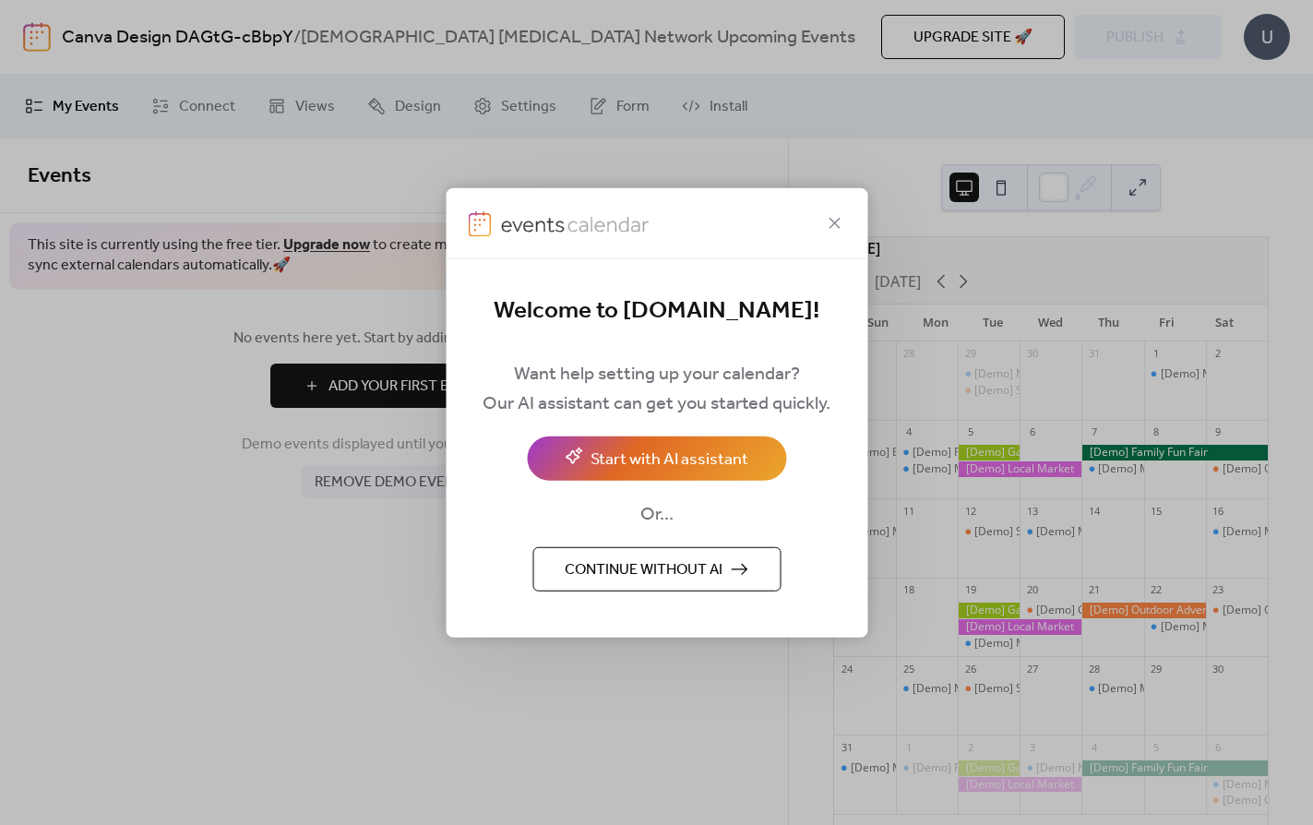
click at [652, 569] on span "Continue without AI" at bounding box center [644, 569] width 158 height 22
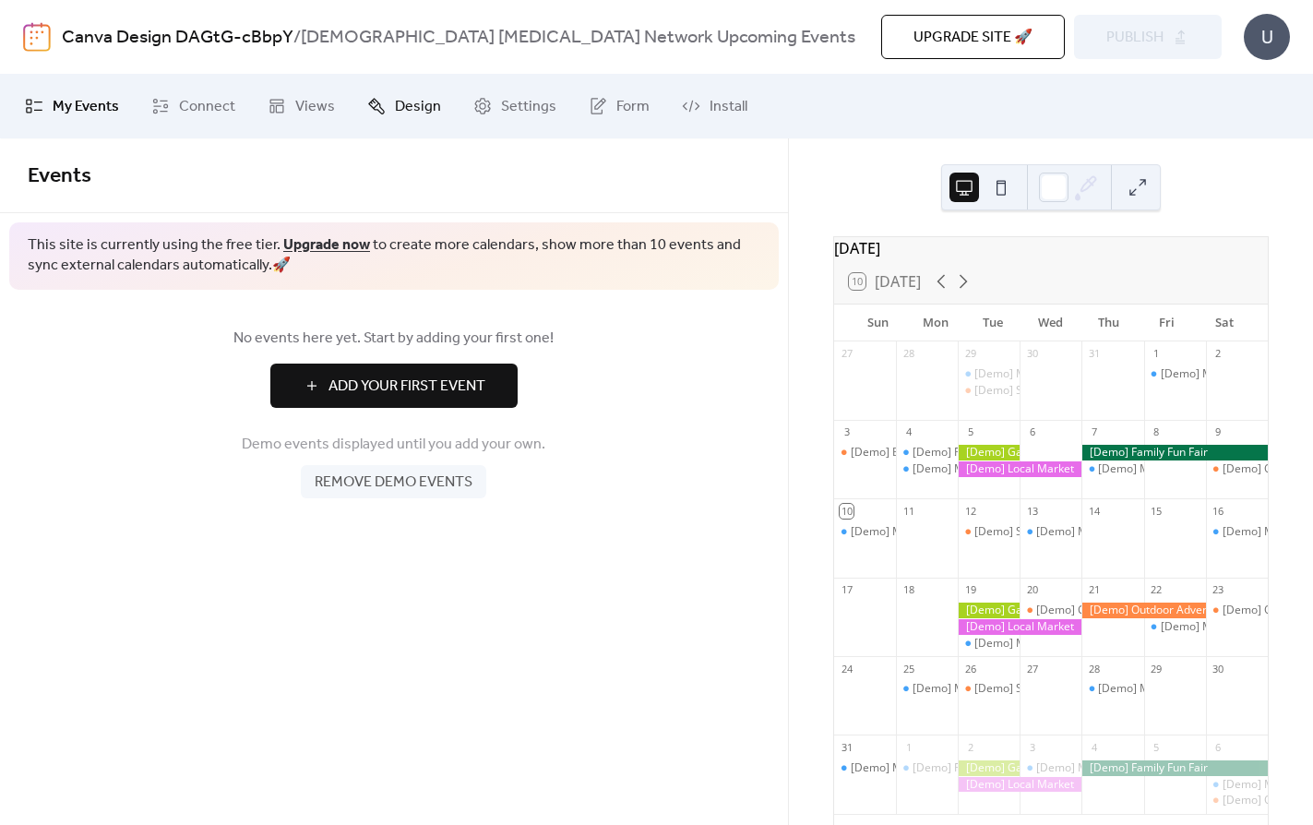
click at [412, 102] on span "Design" at bounding box center [418, 107] width 46 height 22
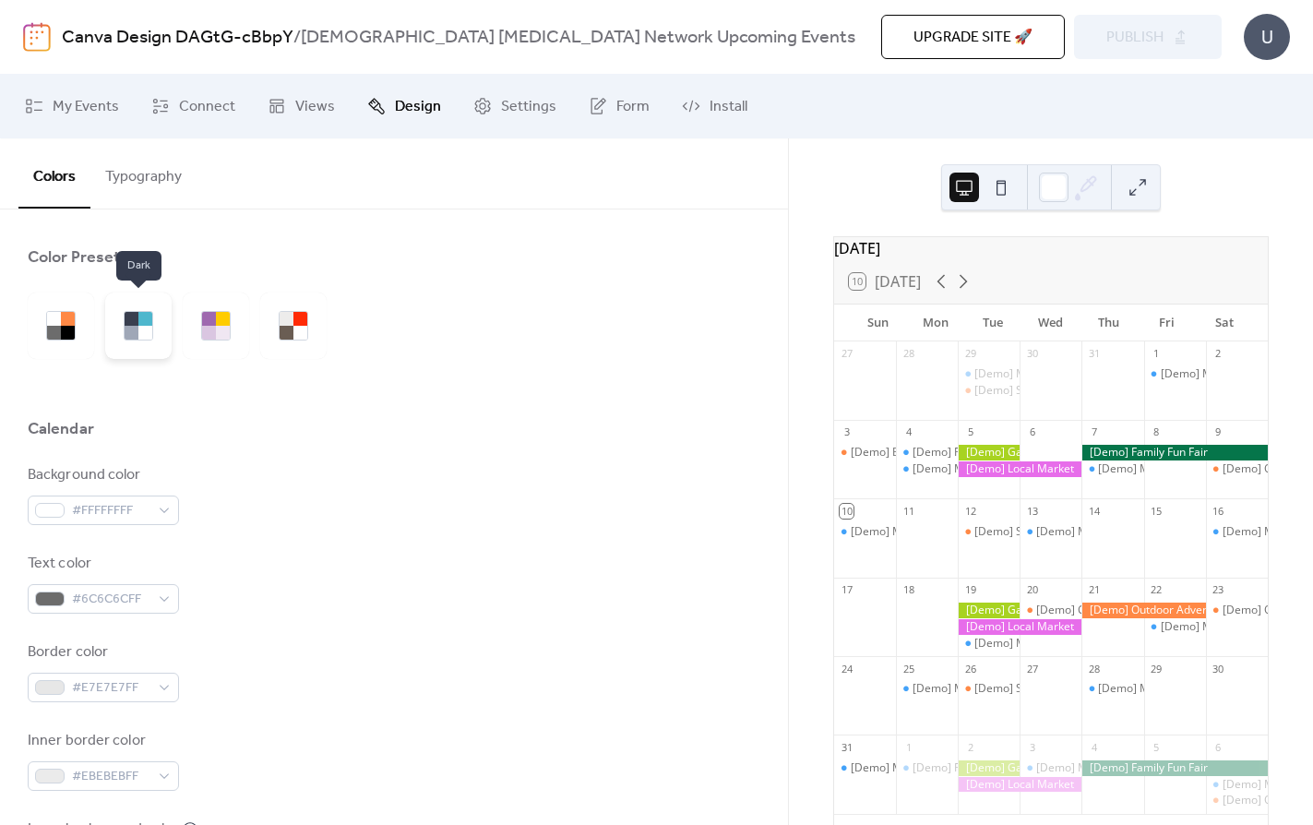
click at [130, 326] on div at bounding box center [132, 333] width 14 height 14
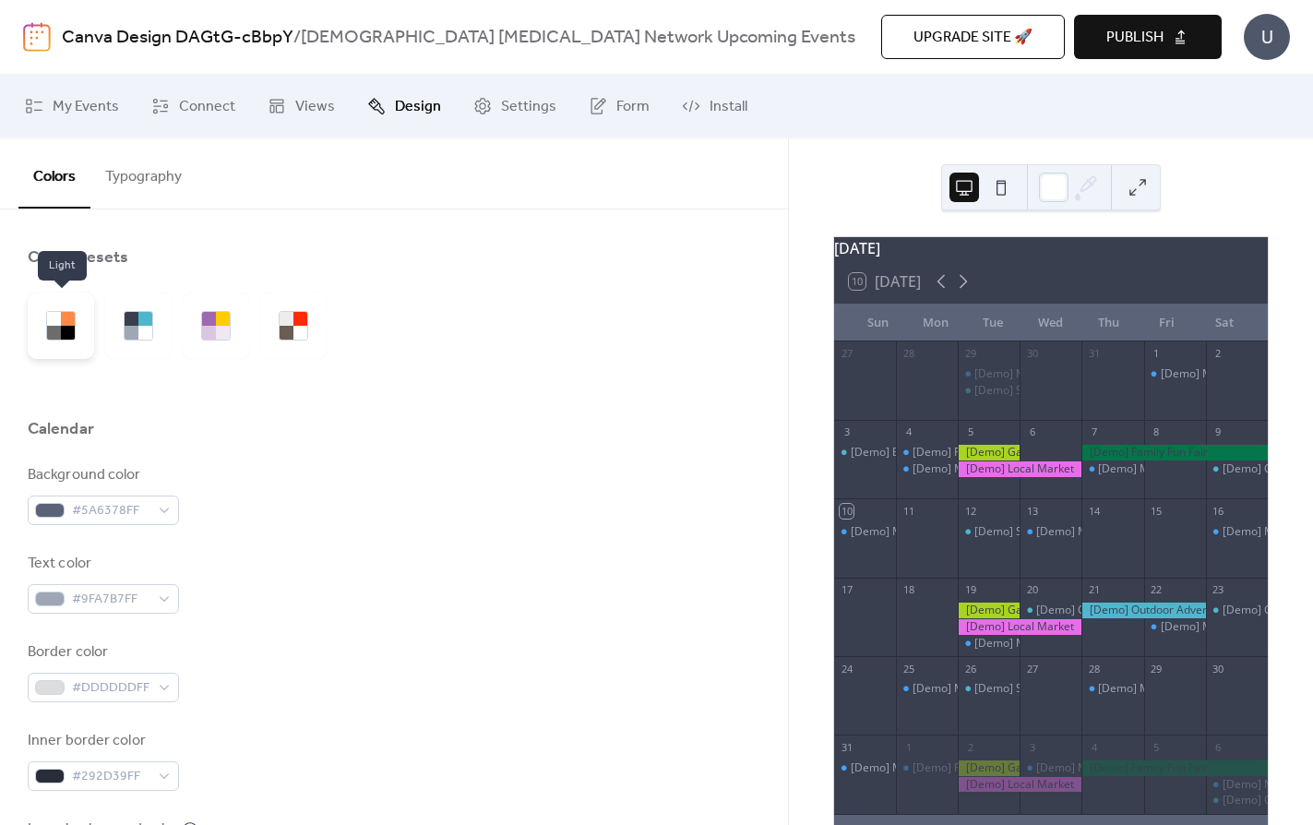
click at [37, 324] on div at bounding box center [61, 325] width 66 height 66
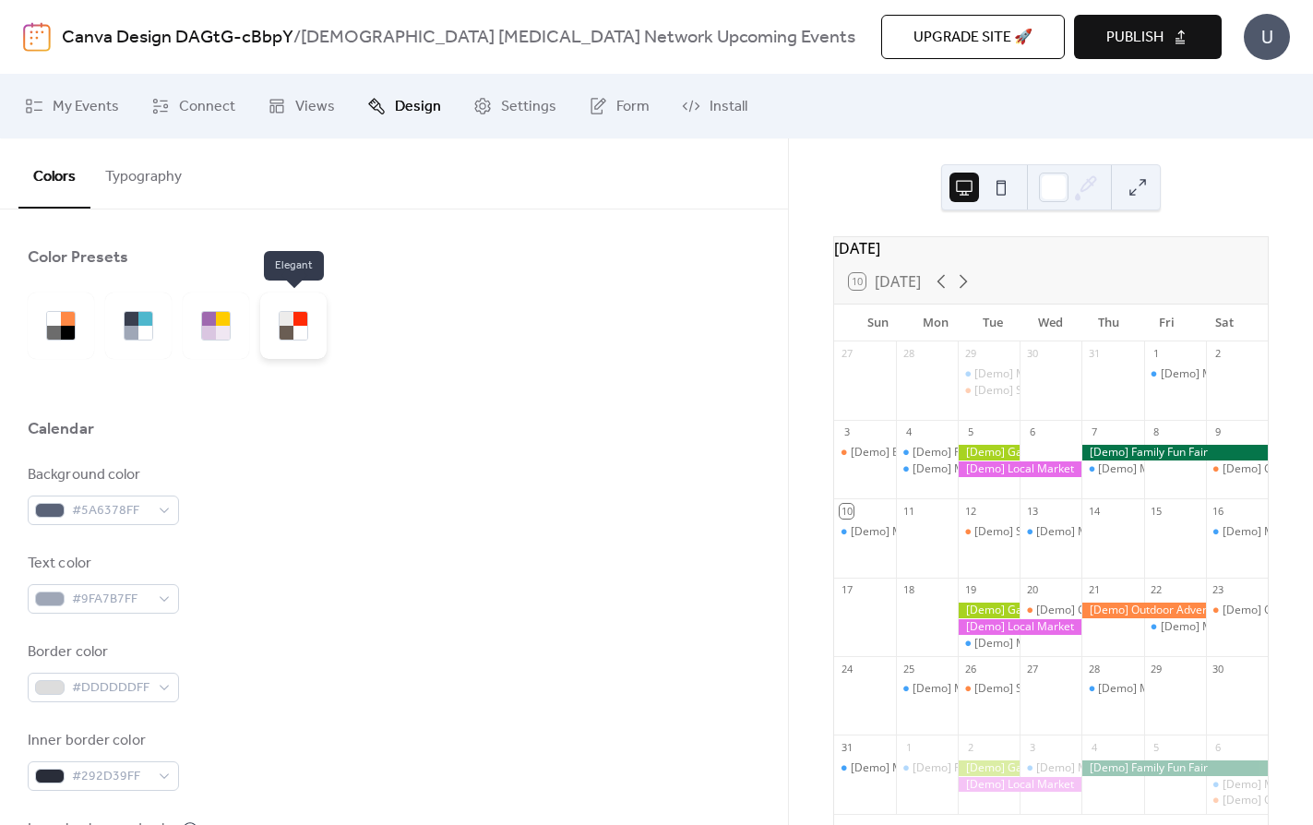
click at [290, 330] on div at bounding box center [286, 333] width 14 height 14
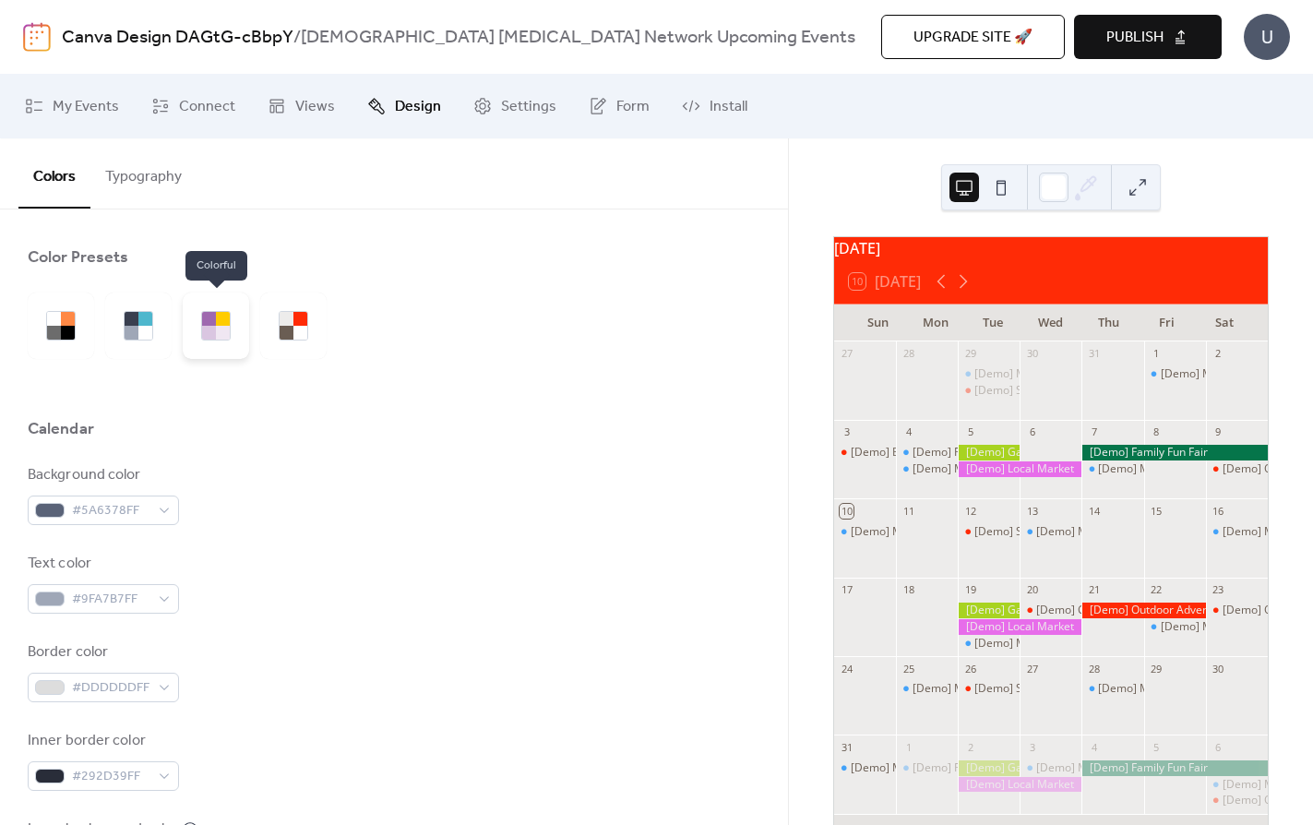
click at [220, 316] on div at bounding box center [223, 319] width 14 height 14
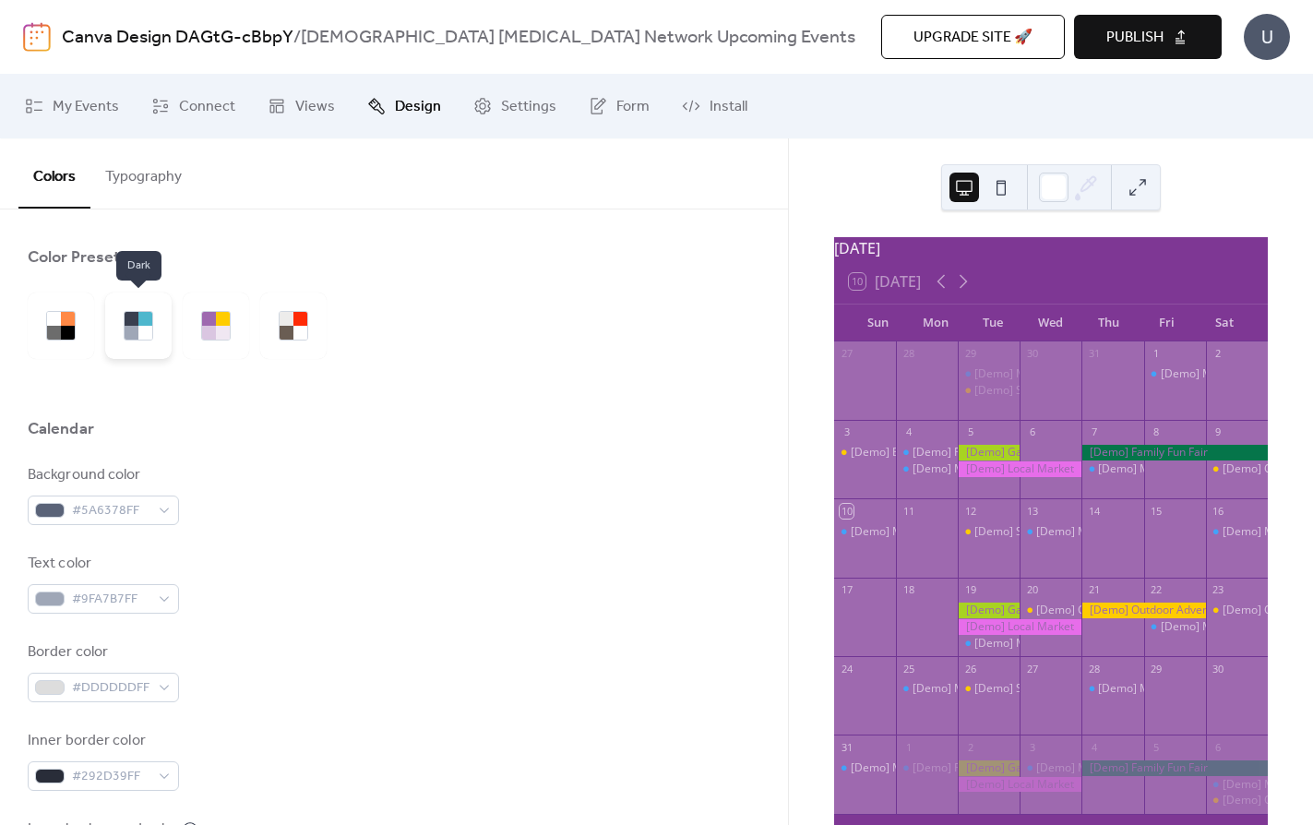
click at [134, 312] on div at bounding box center [132, 319] width 14 height 14
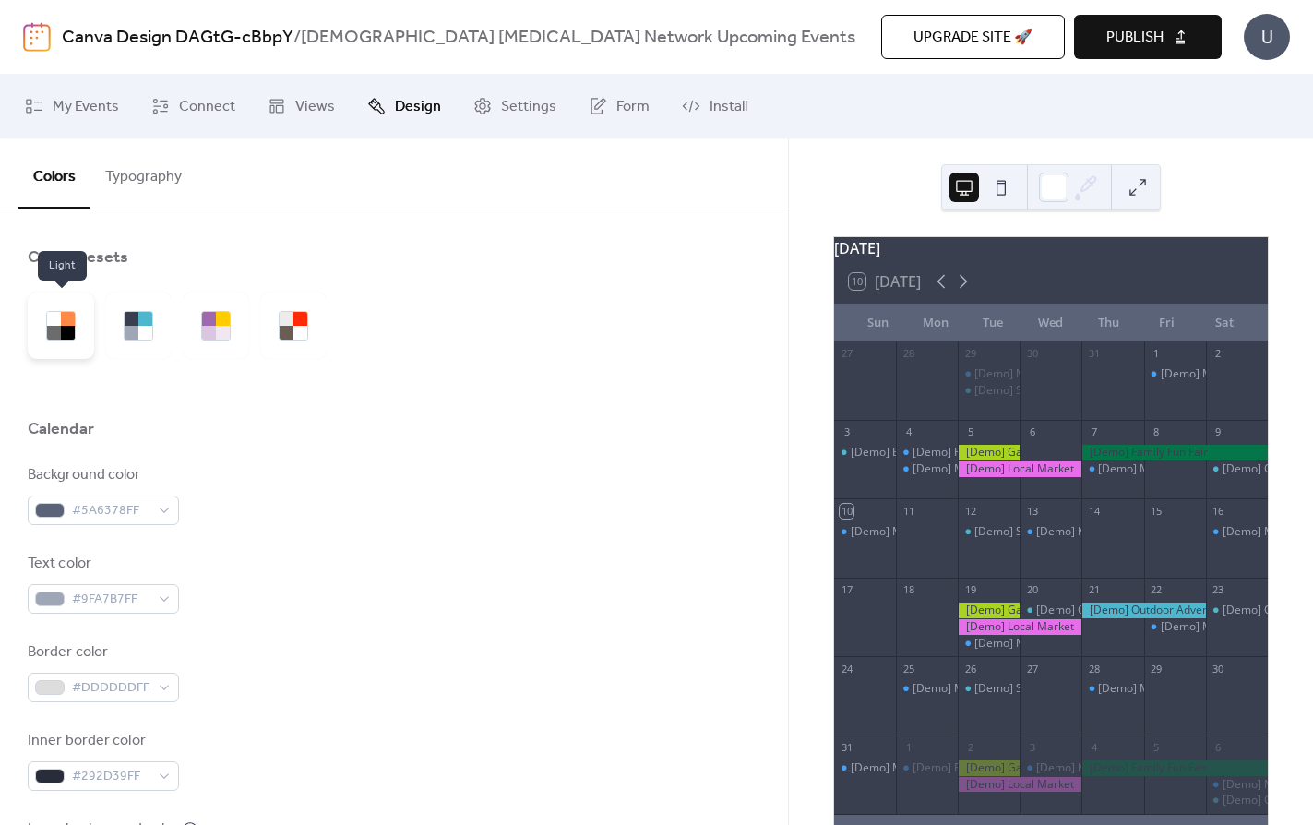
click at [55, 339] on div at bounding box center [54, 333] width 14 height 14
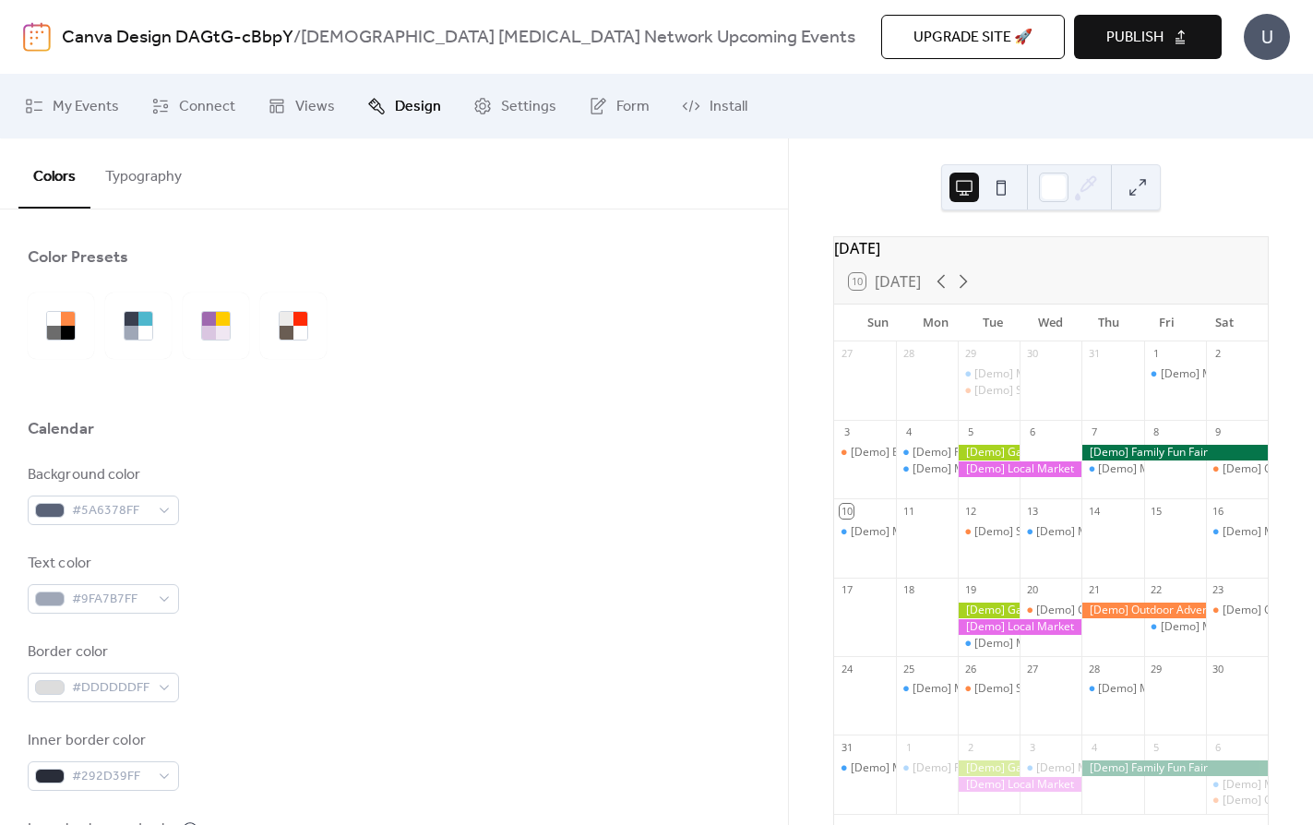
click at [152, 166] on button "Typography" at bounding box center [143, 172] width 106 height 68
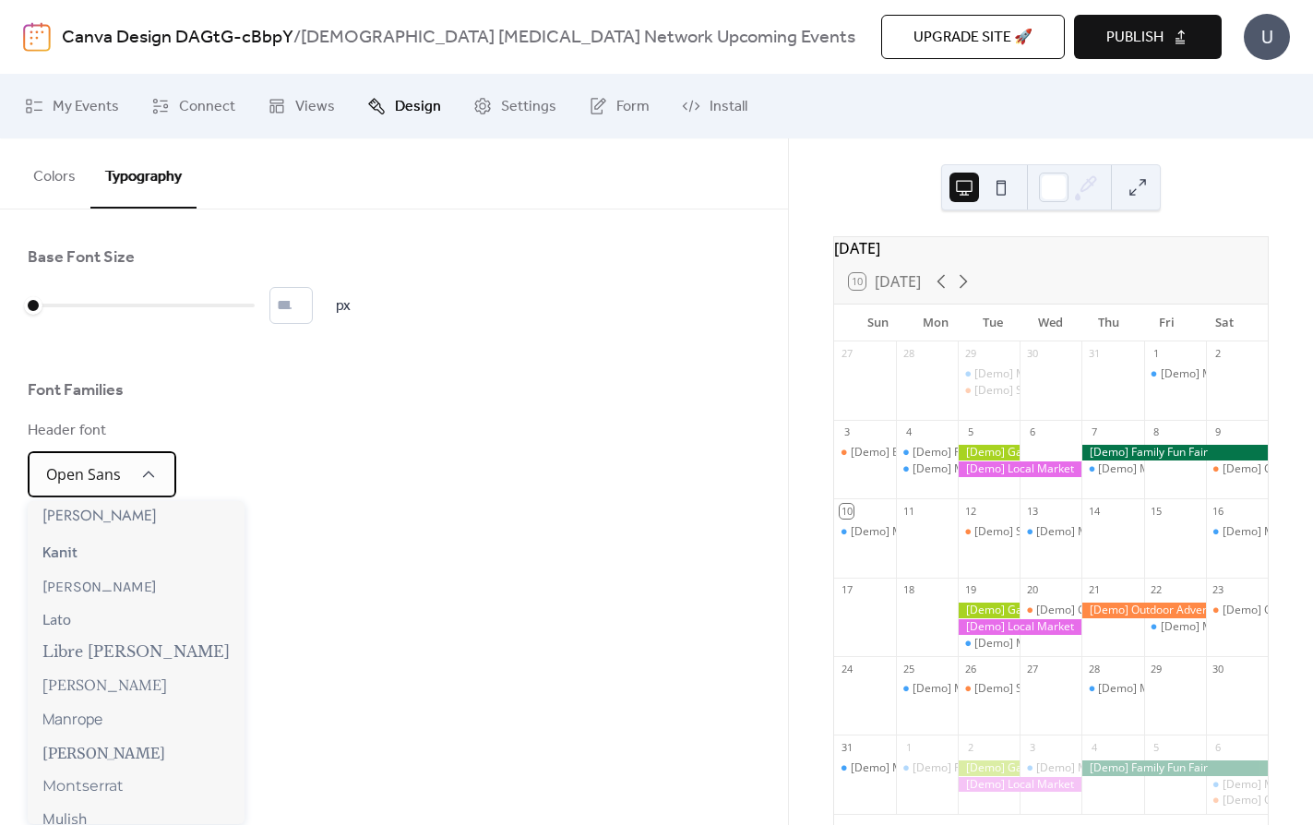
scroll to position [544, 0]
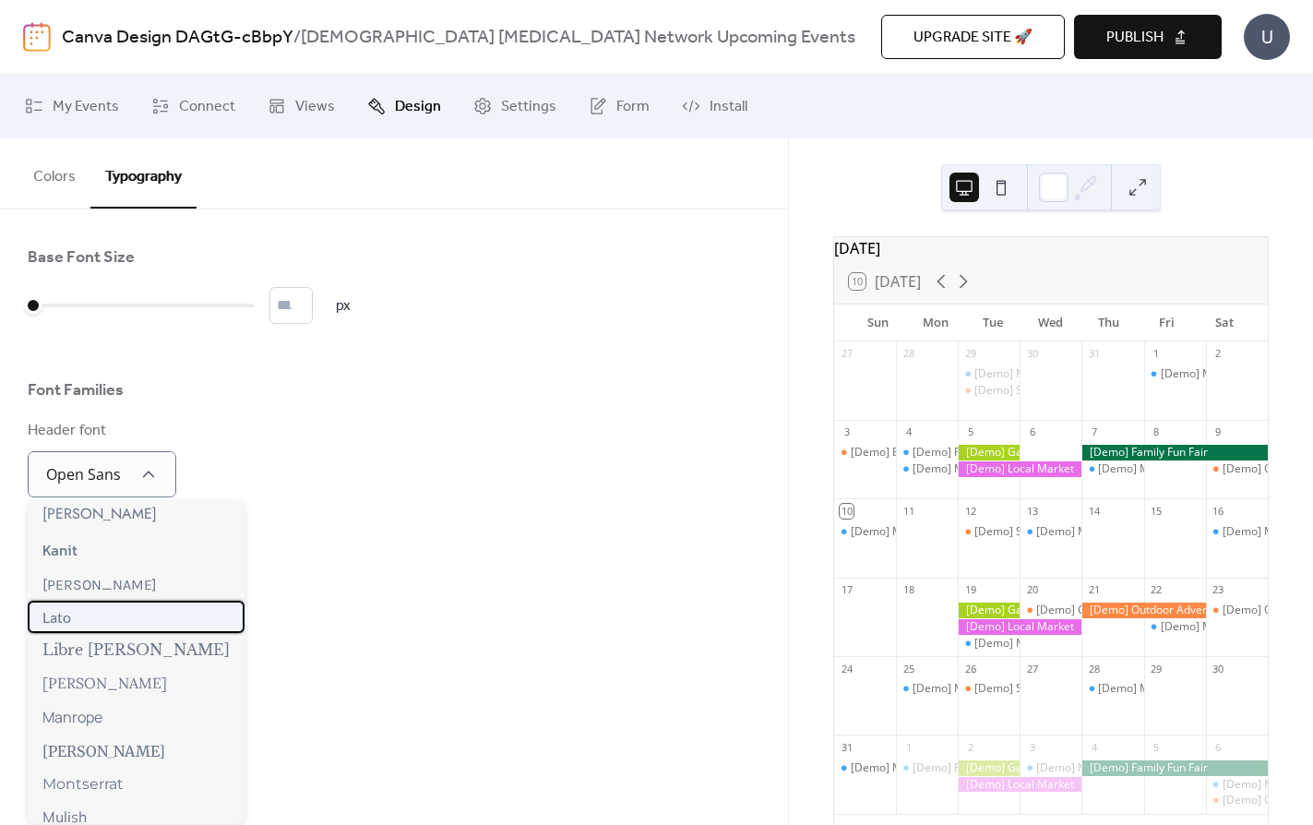
click at [99, 612] on div "Lato" at bounding box center [136, 617] width 217 height 32
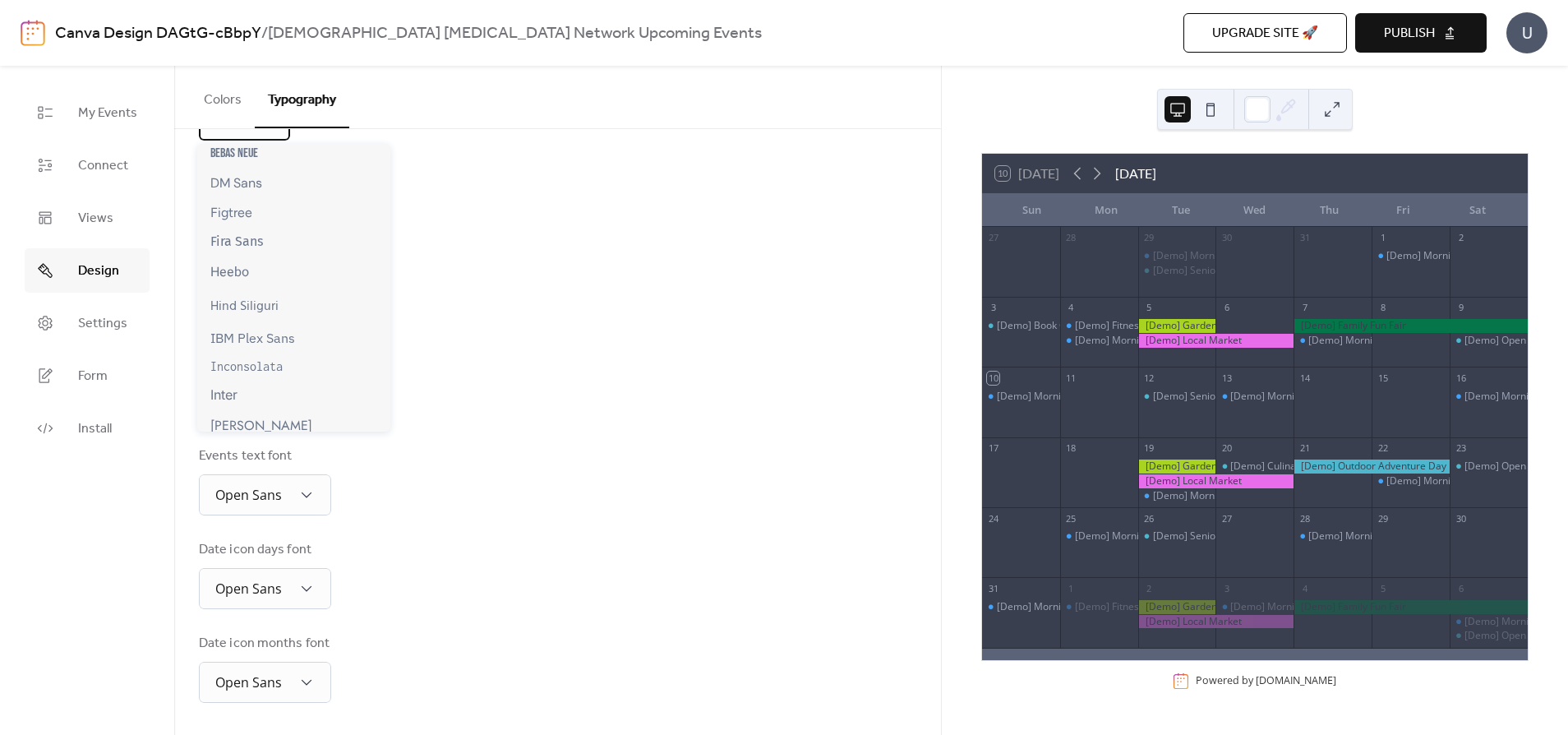
scroll to position [244, 0]
click at [257, 333] on span "IBM Plex Sans" at bounding box center [252, 337] width 85 height 16
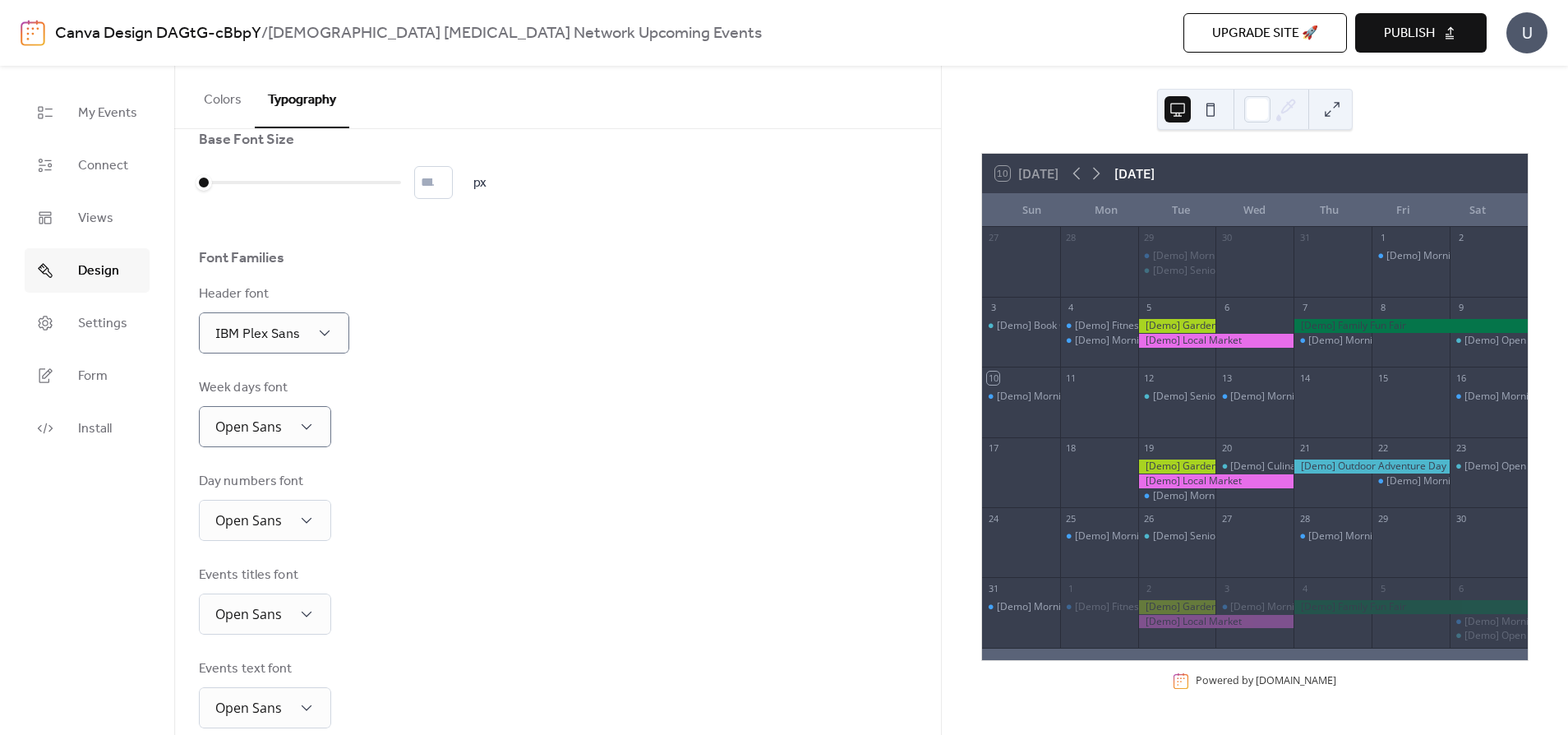
scroll to position [16, 0]
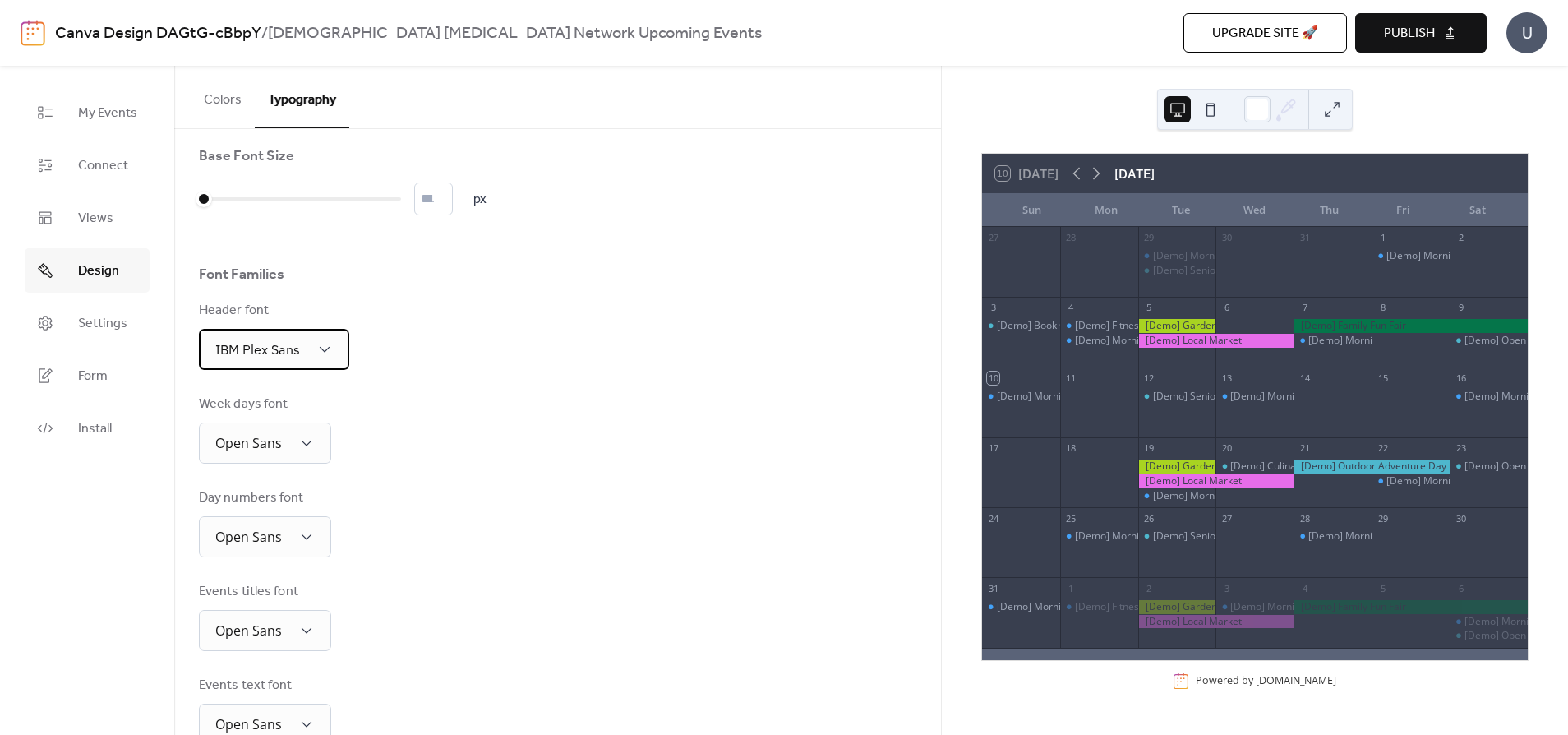
click at [282, 355] on span "IBM Plex Sans" at bounding box center [257, 349] width 85 height 16
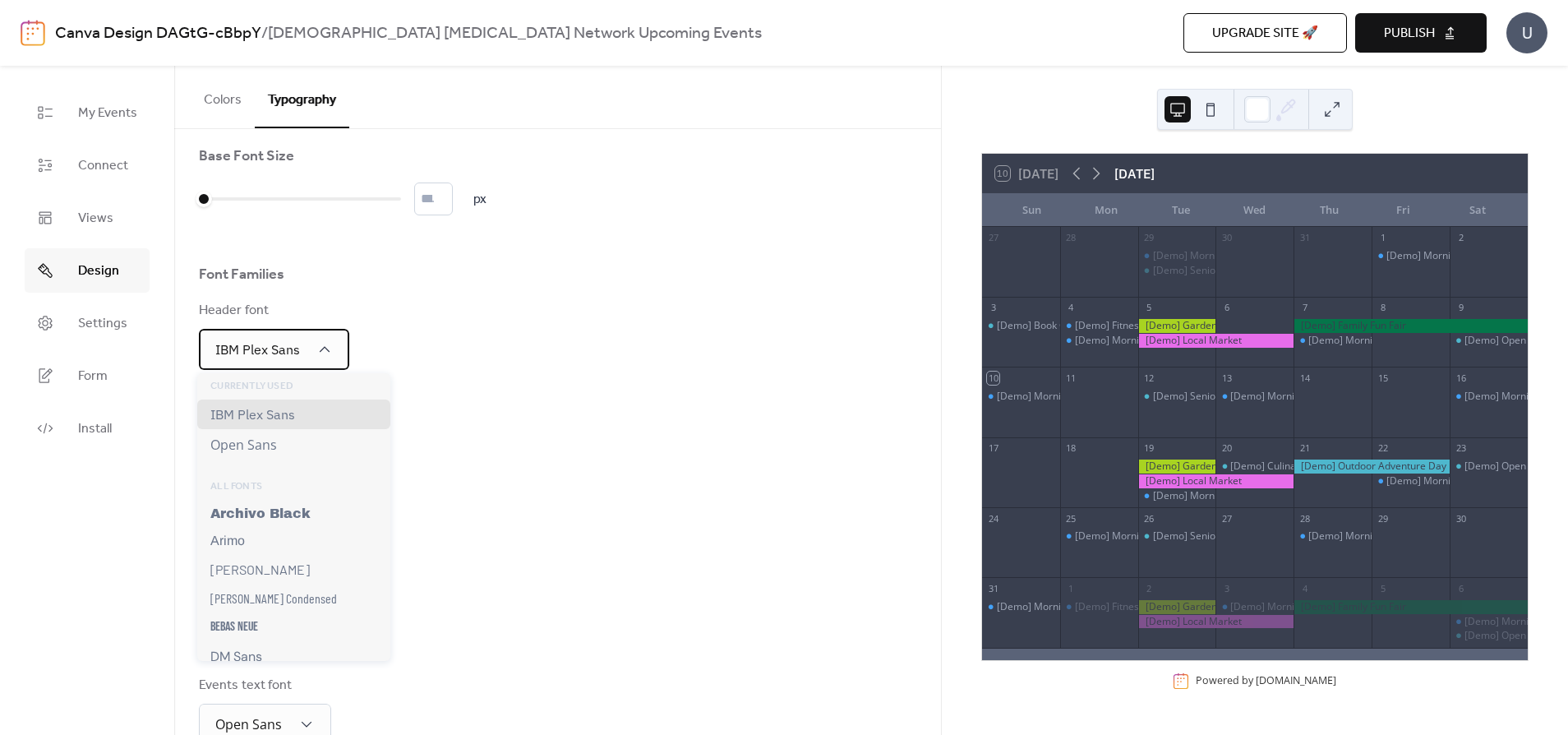
click at [326, 355] on icon at bounding box center [324, 349] width 16 height 16
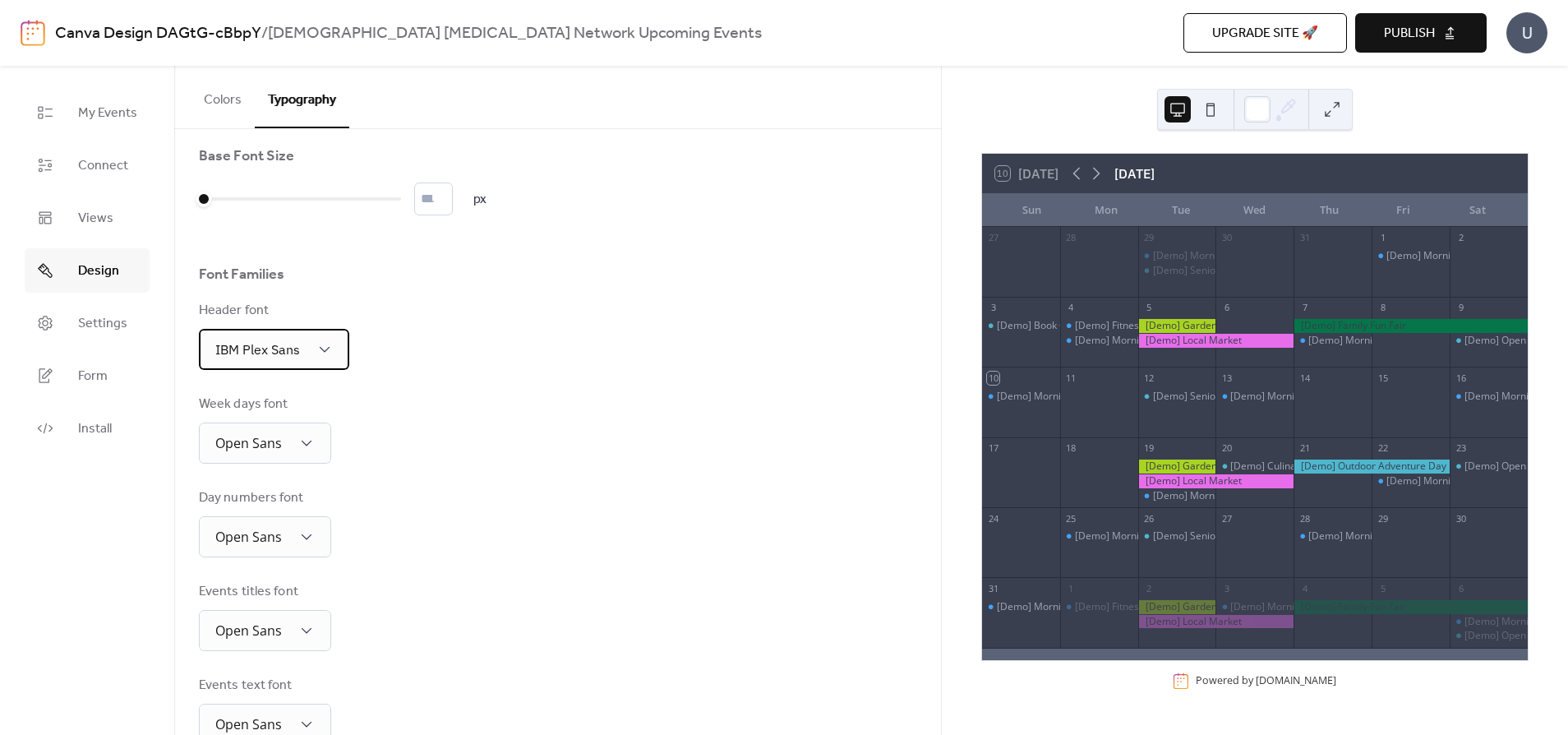
click at [329, 346] on icon at bounding box center [324, 349] width 16 height 16
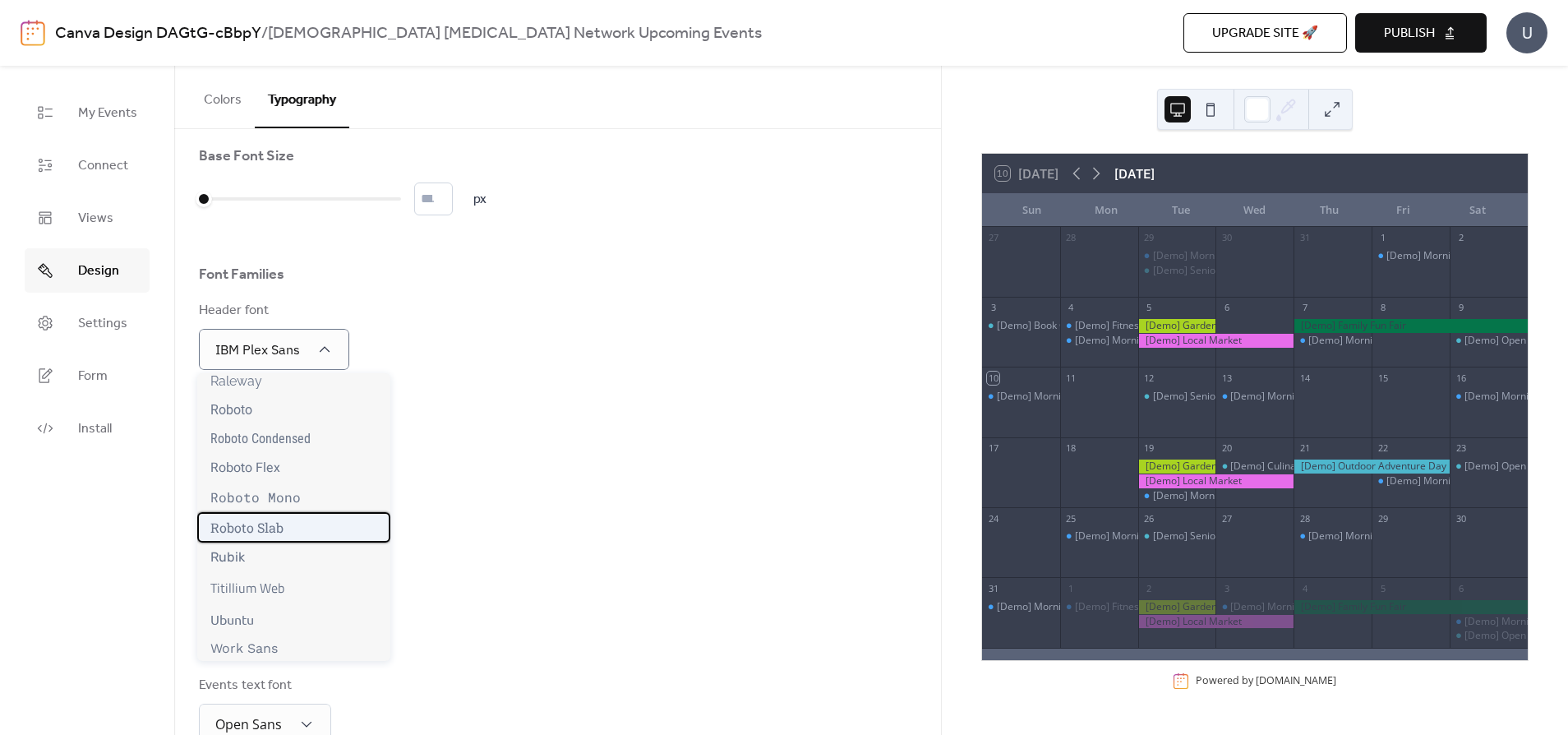
click at [263, 530] on span "Roboto Slab" at bounding box center [247, 527] width 73 height 17
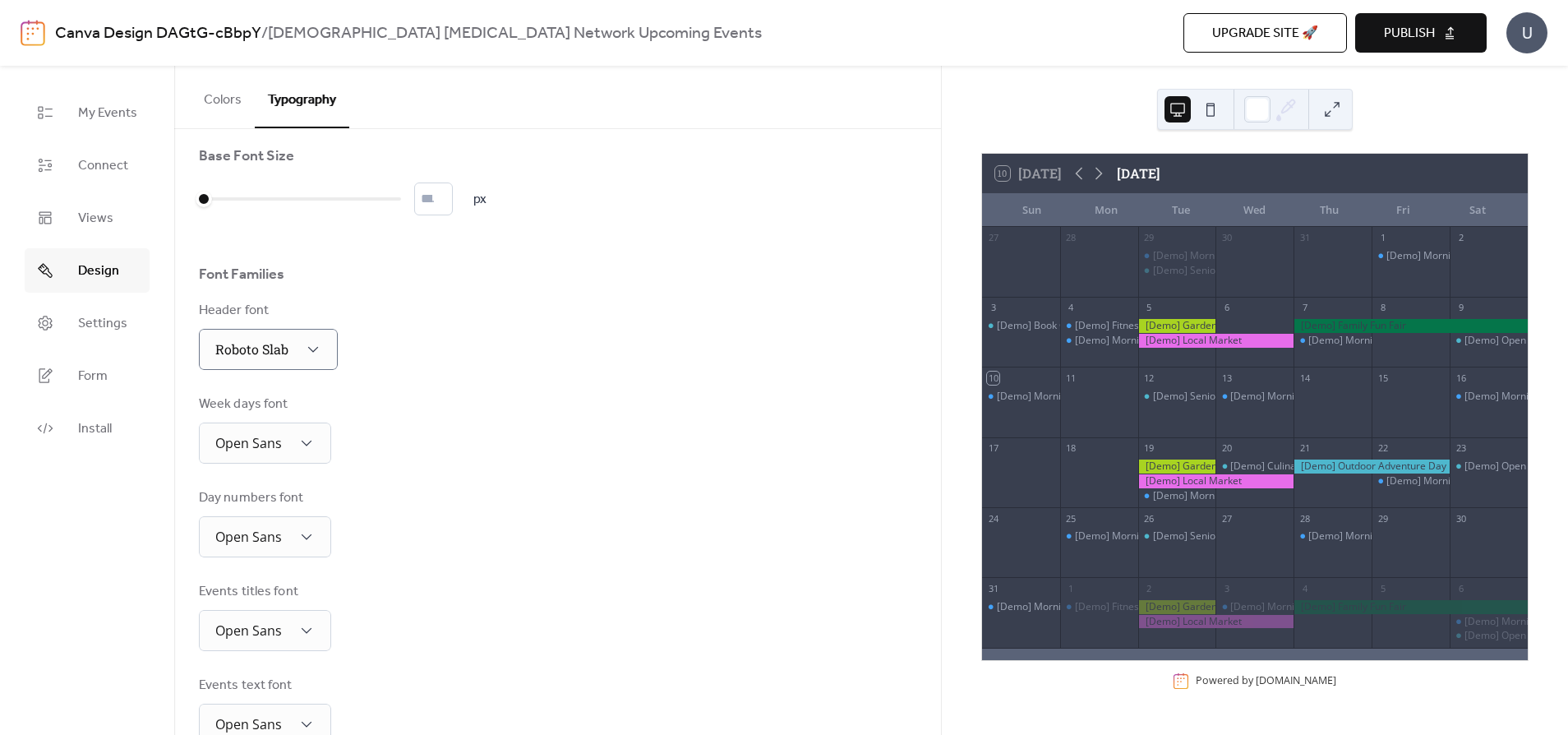
click at [228, 101] on button "Colors" at bounding box center [223, 96] width 64 height 61
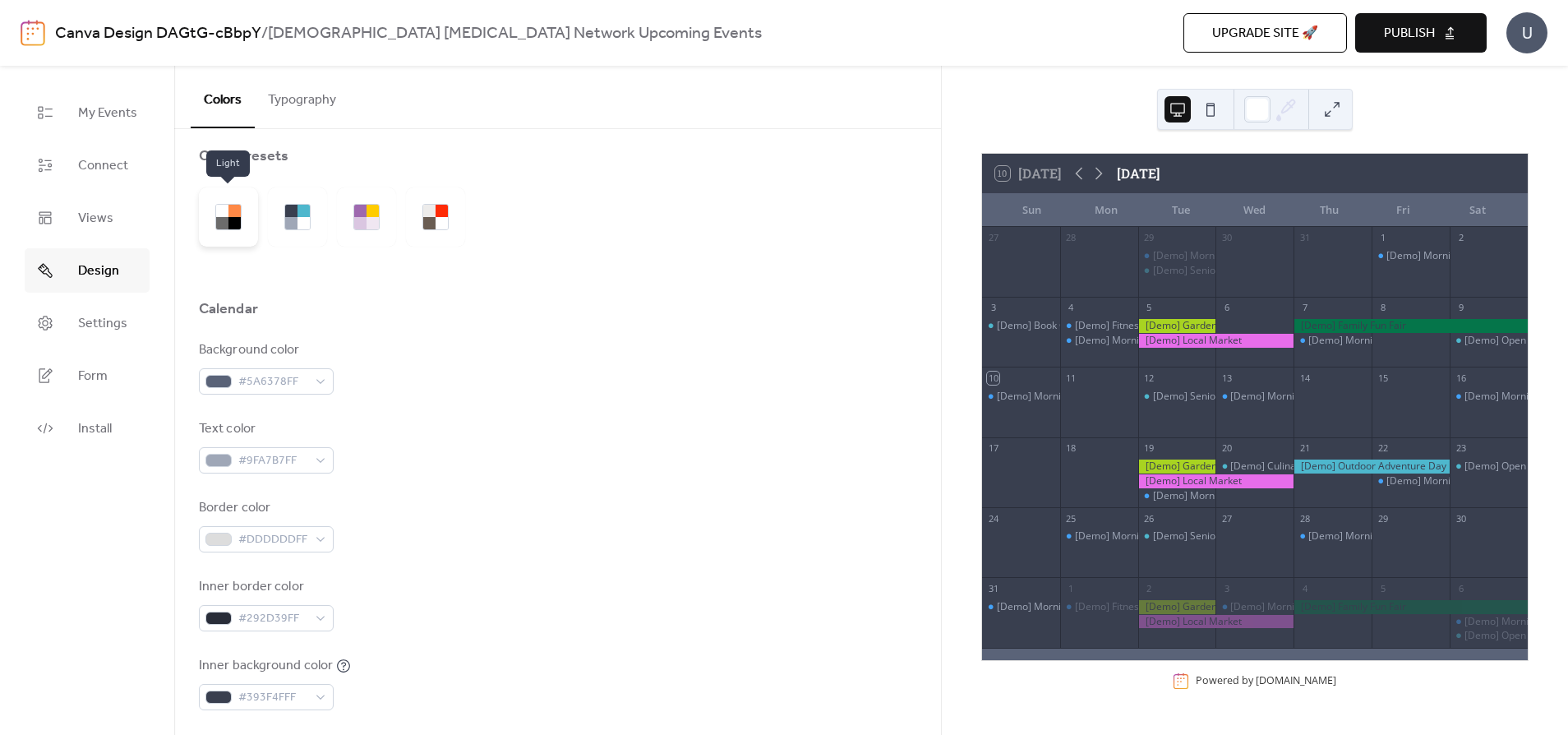
click at [221, 225] on div at bounding box center [223, 224] width 12 height 12
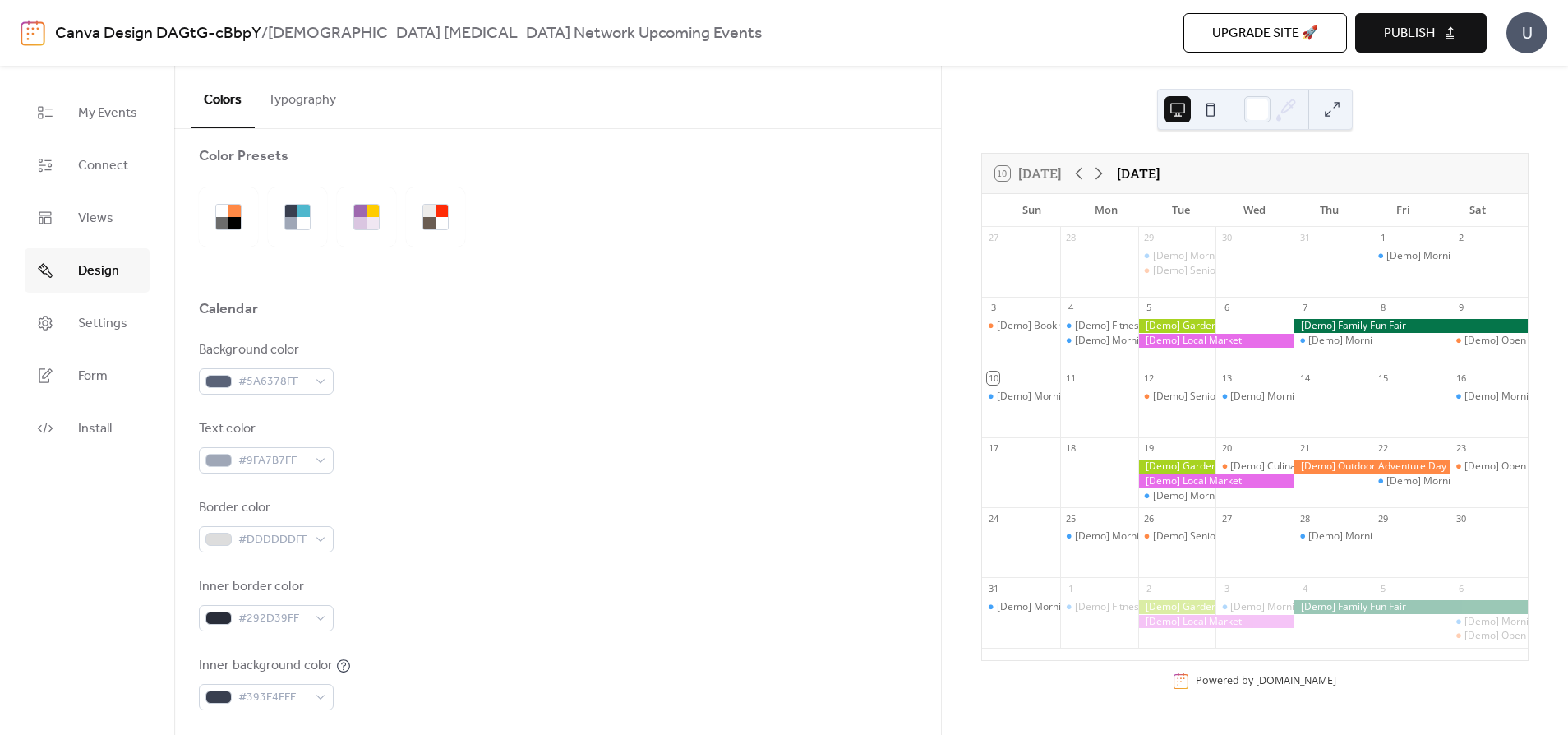
click at [299, 102] on button "Typography" at bounding box center [302, 96] width 94 height 61
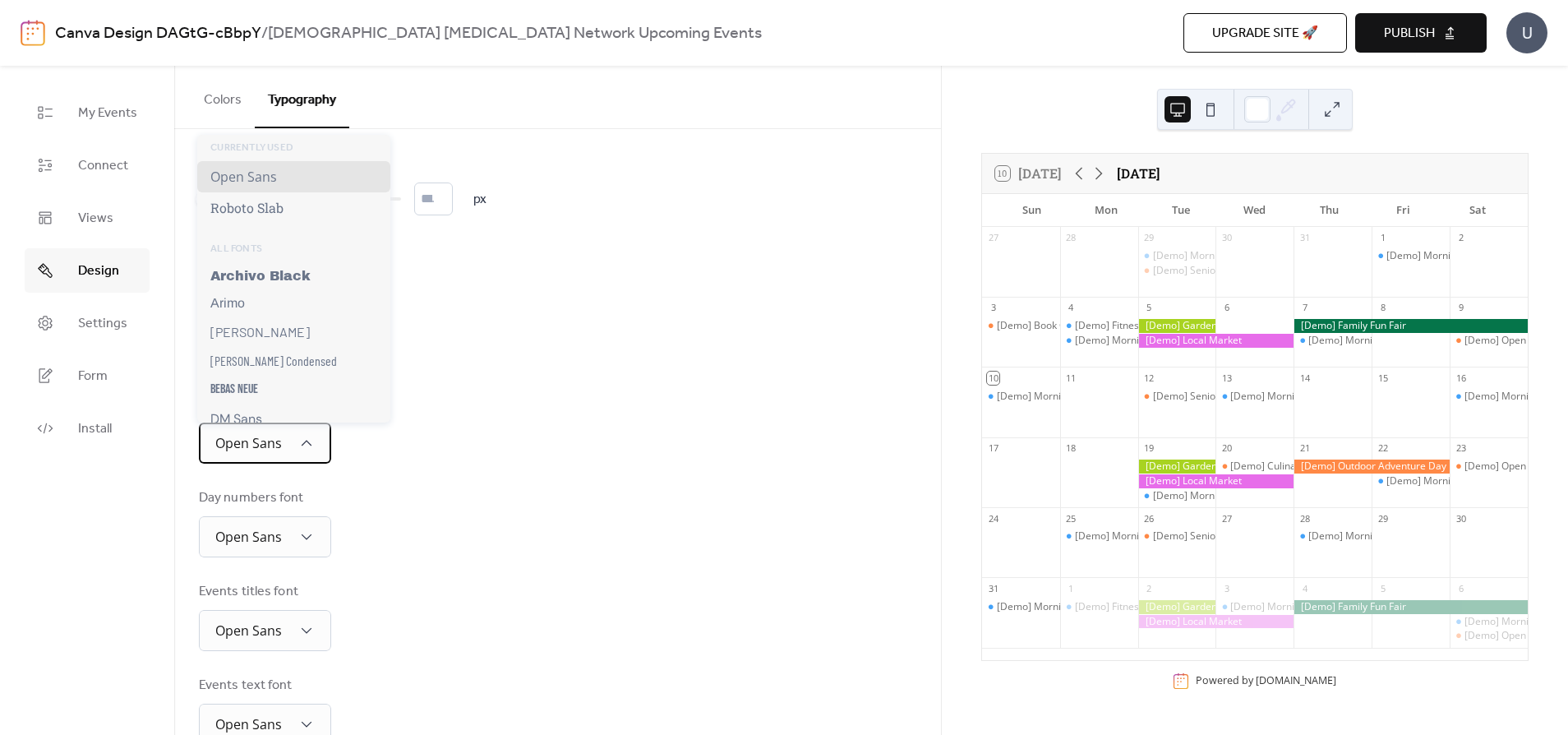
click at [292, 449] on div "Open Sans" at bounding box center [265, 443] width 133 height 41
click at [305, 444] on icon at bounding box center [306, 443] width 16 height 16
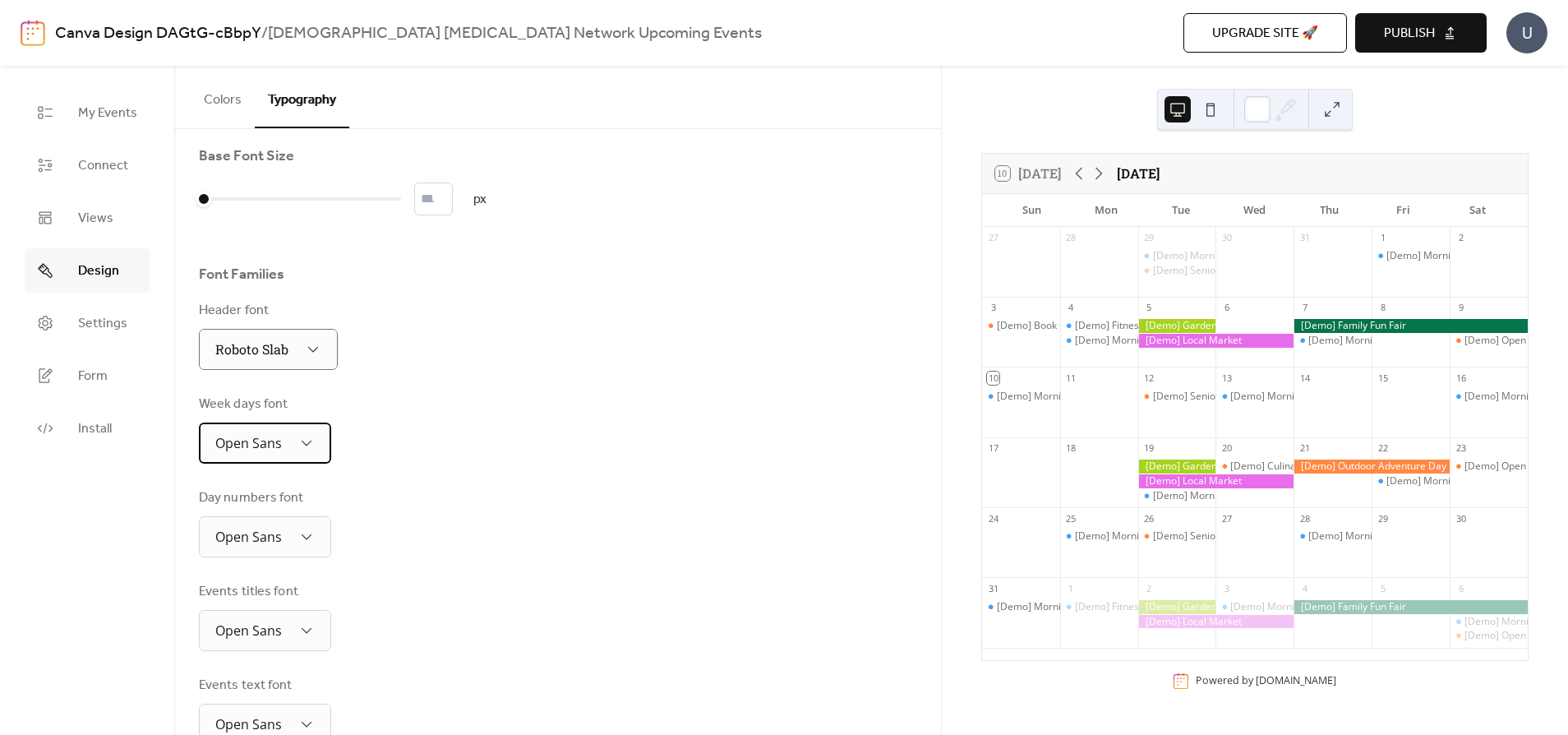
click at [305, 444] on icon at bounding box center [307, 443] width 11 height 5
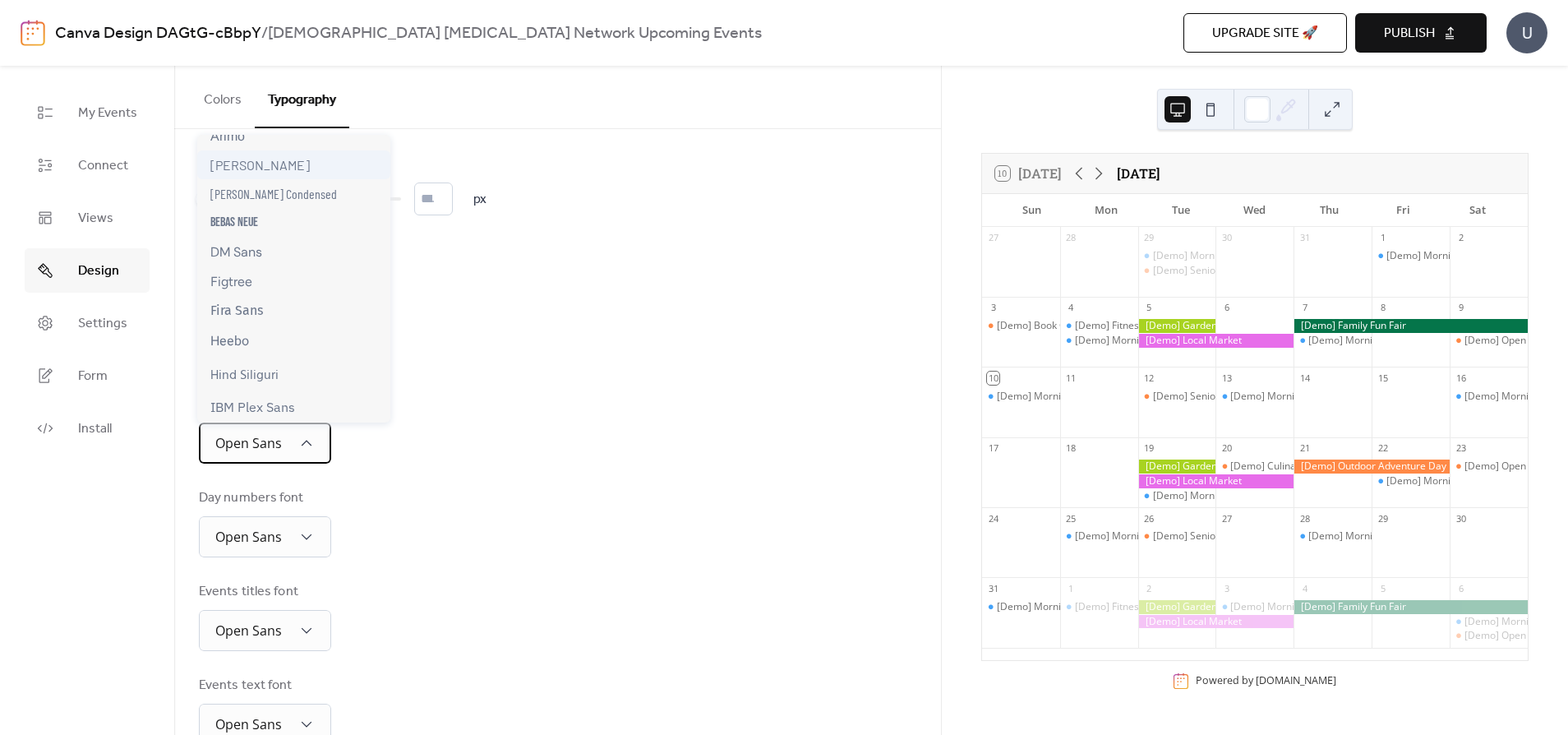
scroll to position [167, 0]
click at [271, 284] on div "Figtree" at bounding box center [293, 281] width 193 height 29
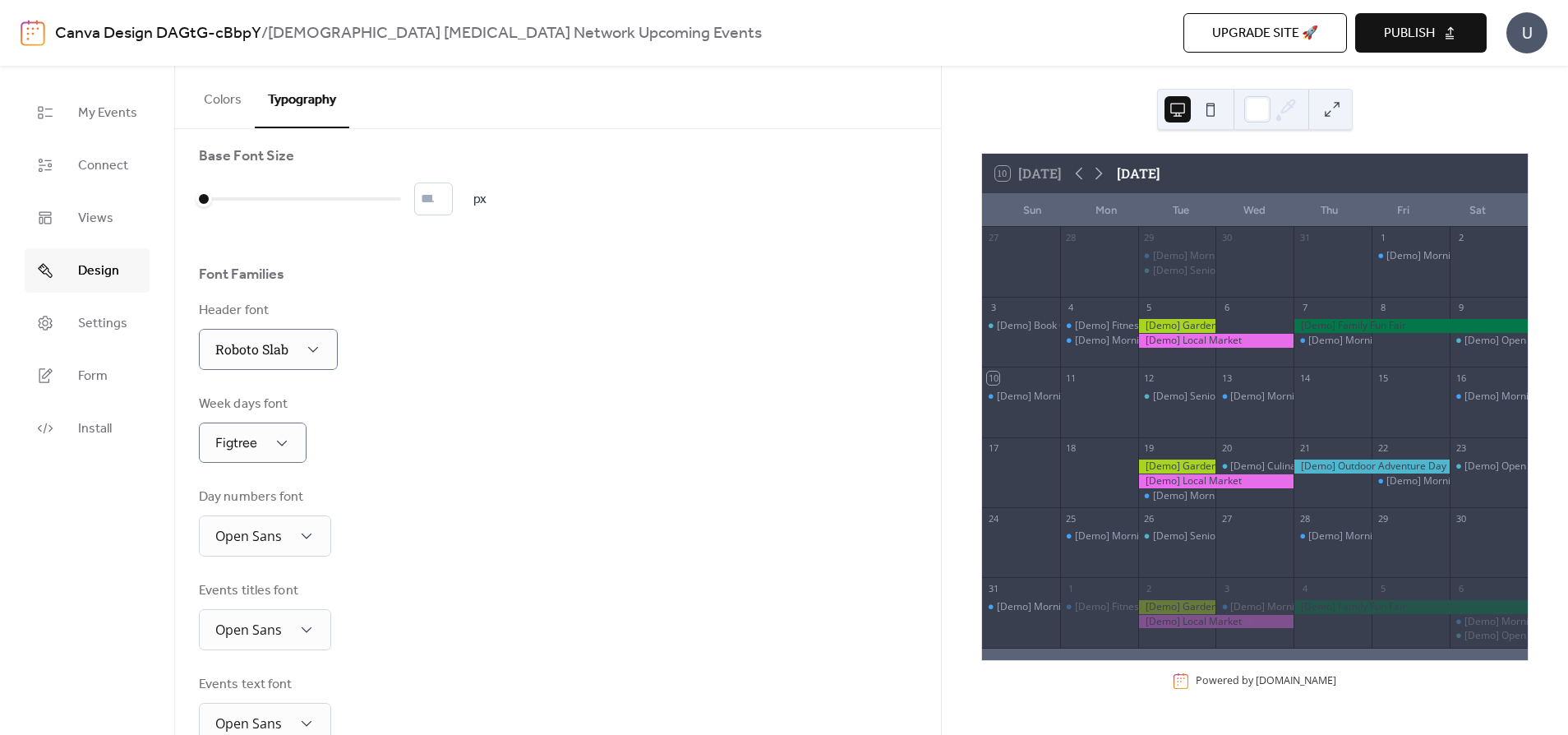
click at [215, 94] on button "Colors" at bounding box center [223, 96] width 64 height 61
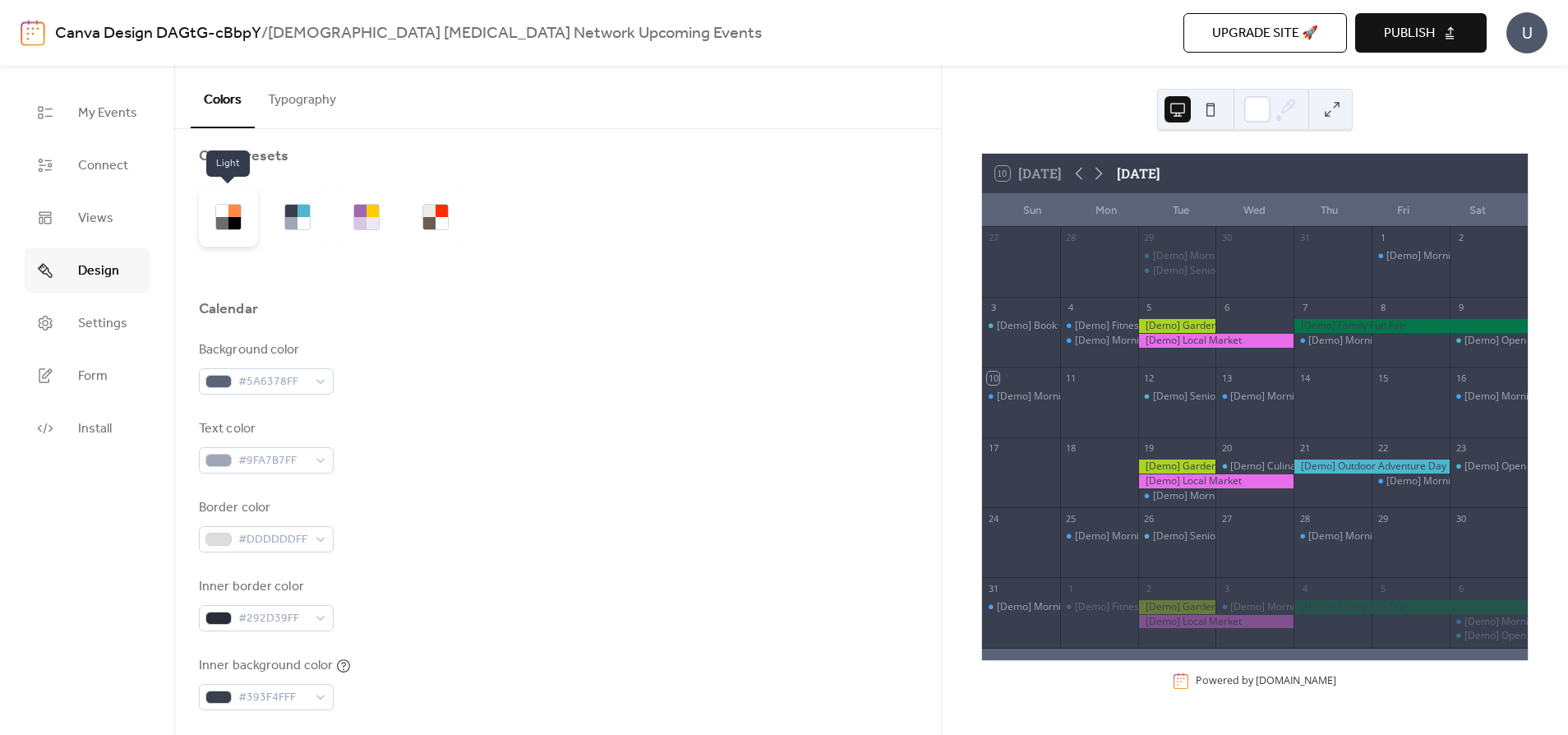
click at [220, 202] on div at bounding box center [228, 216] width 59 height 59
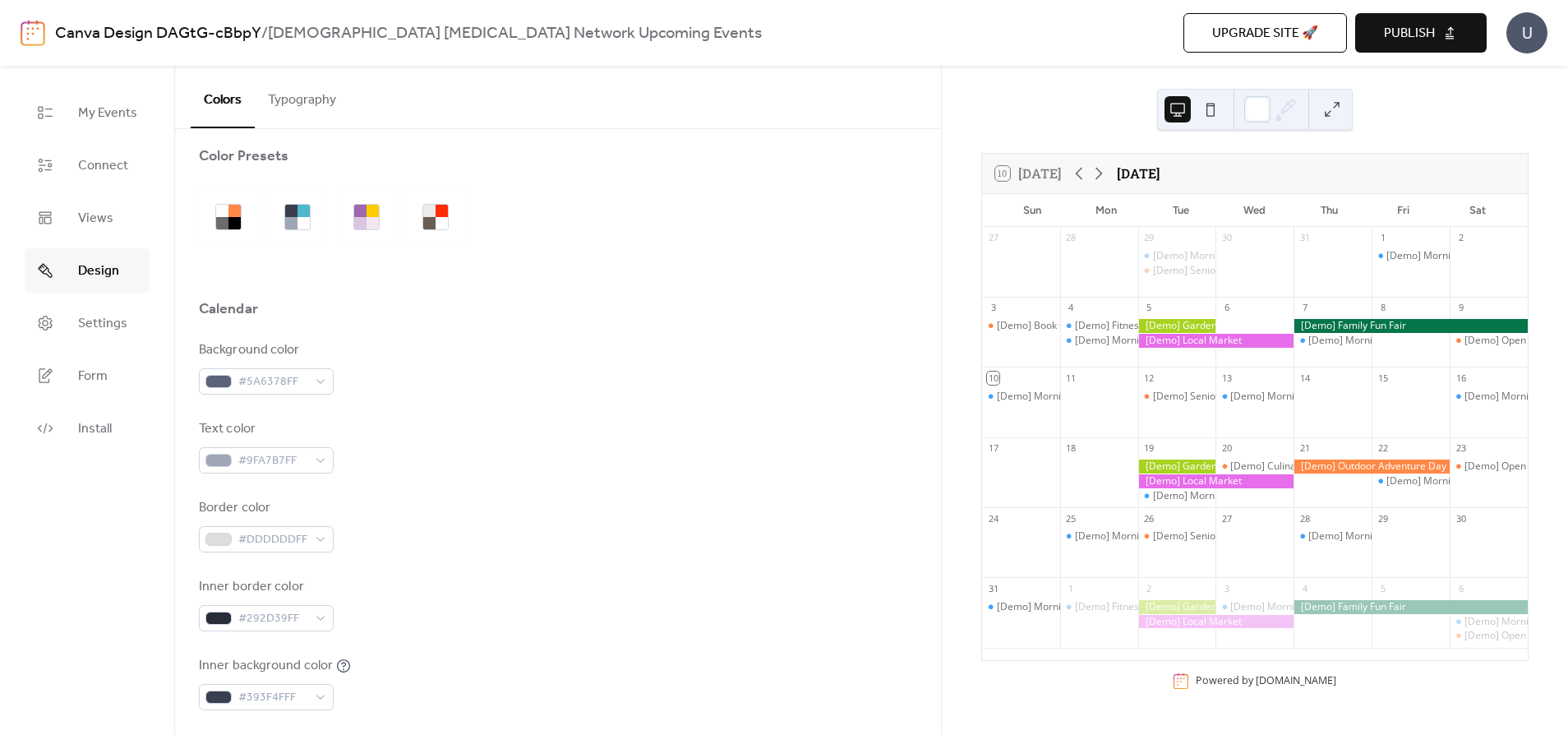
click at [303, 102] on button "Typography" at bounding box center [302, 96] width 94 height 61
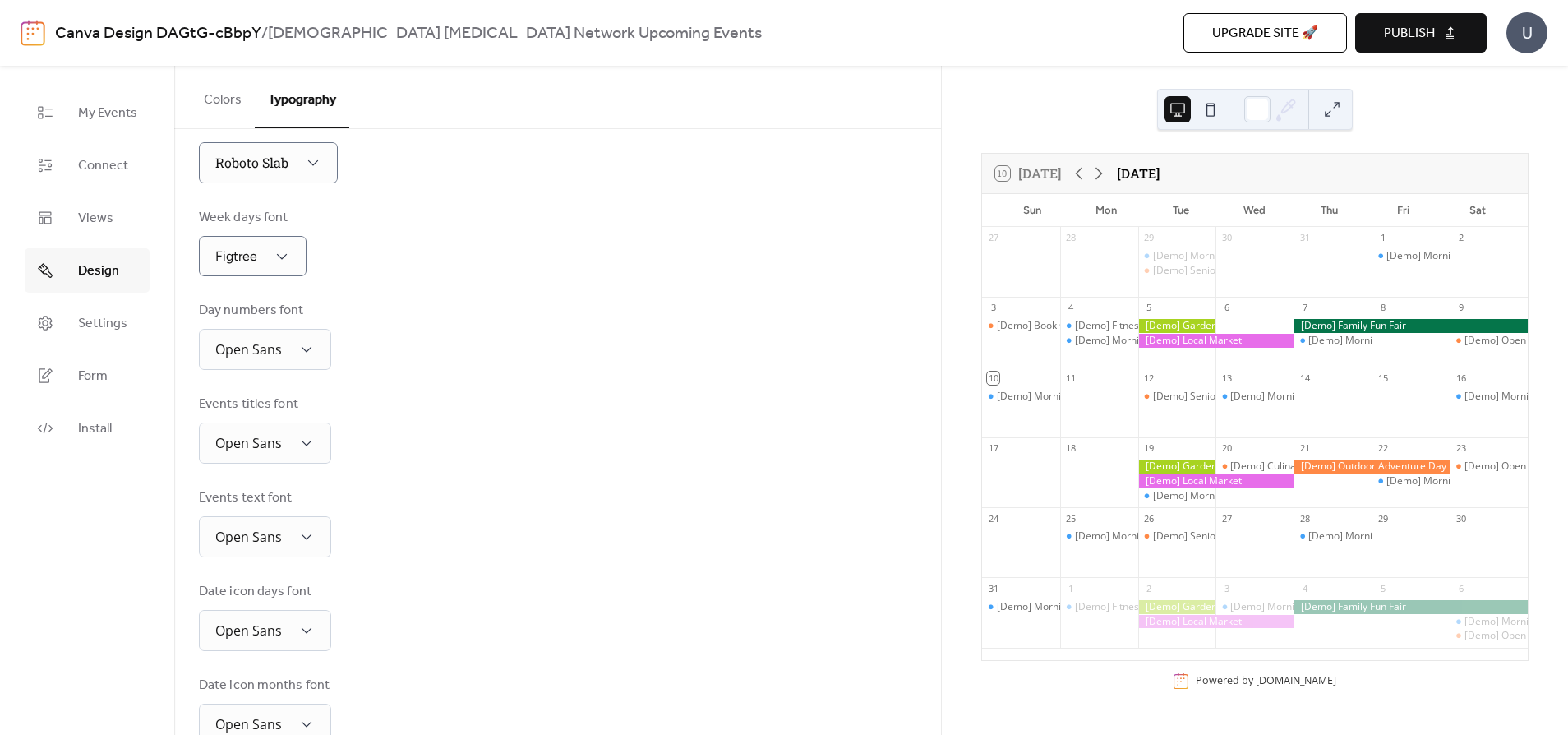
scroll to position [245, 0]
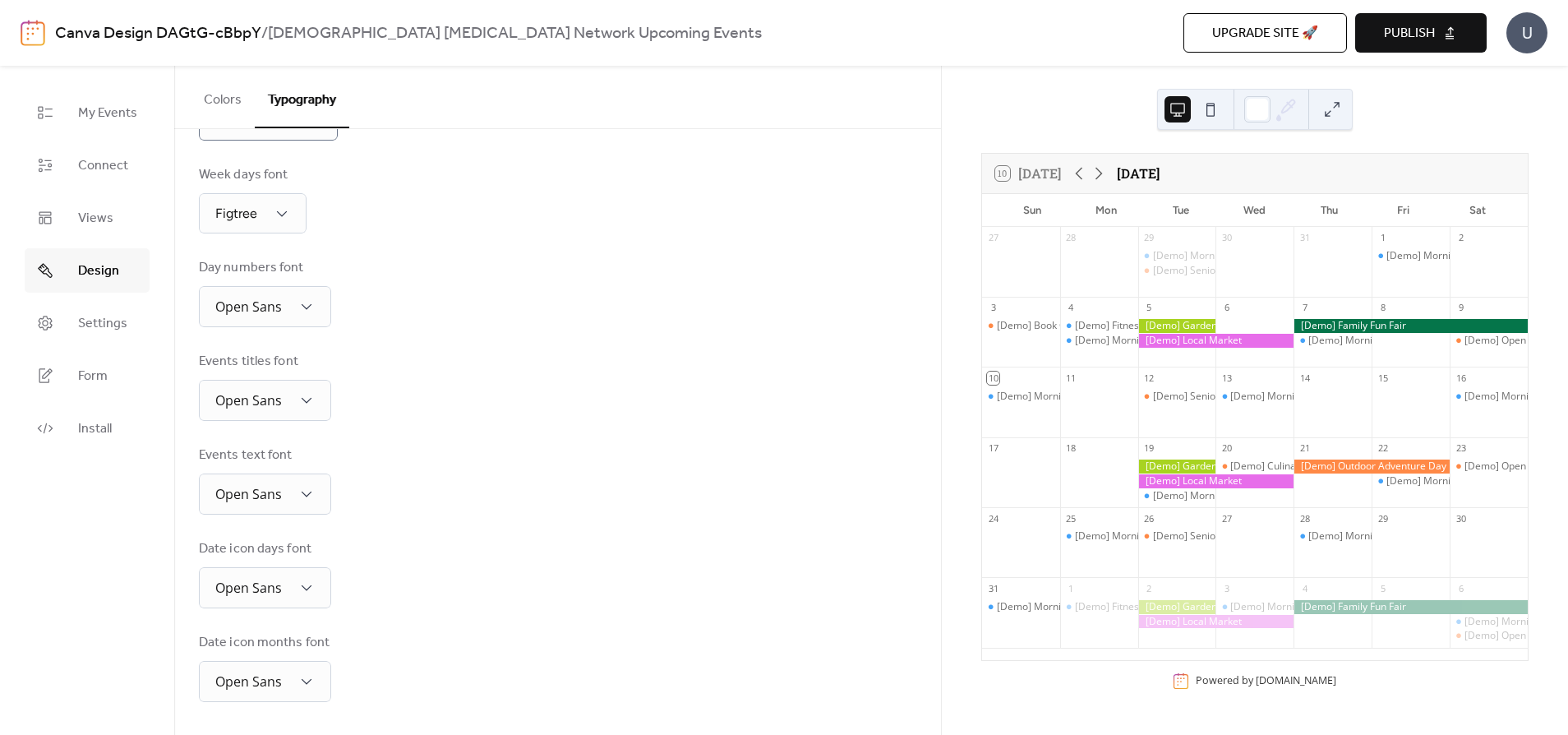
click at [210, 107] on button "Colors" at bounding box center [223, 96] width 64 height 61
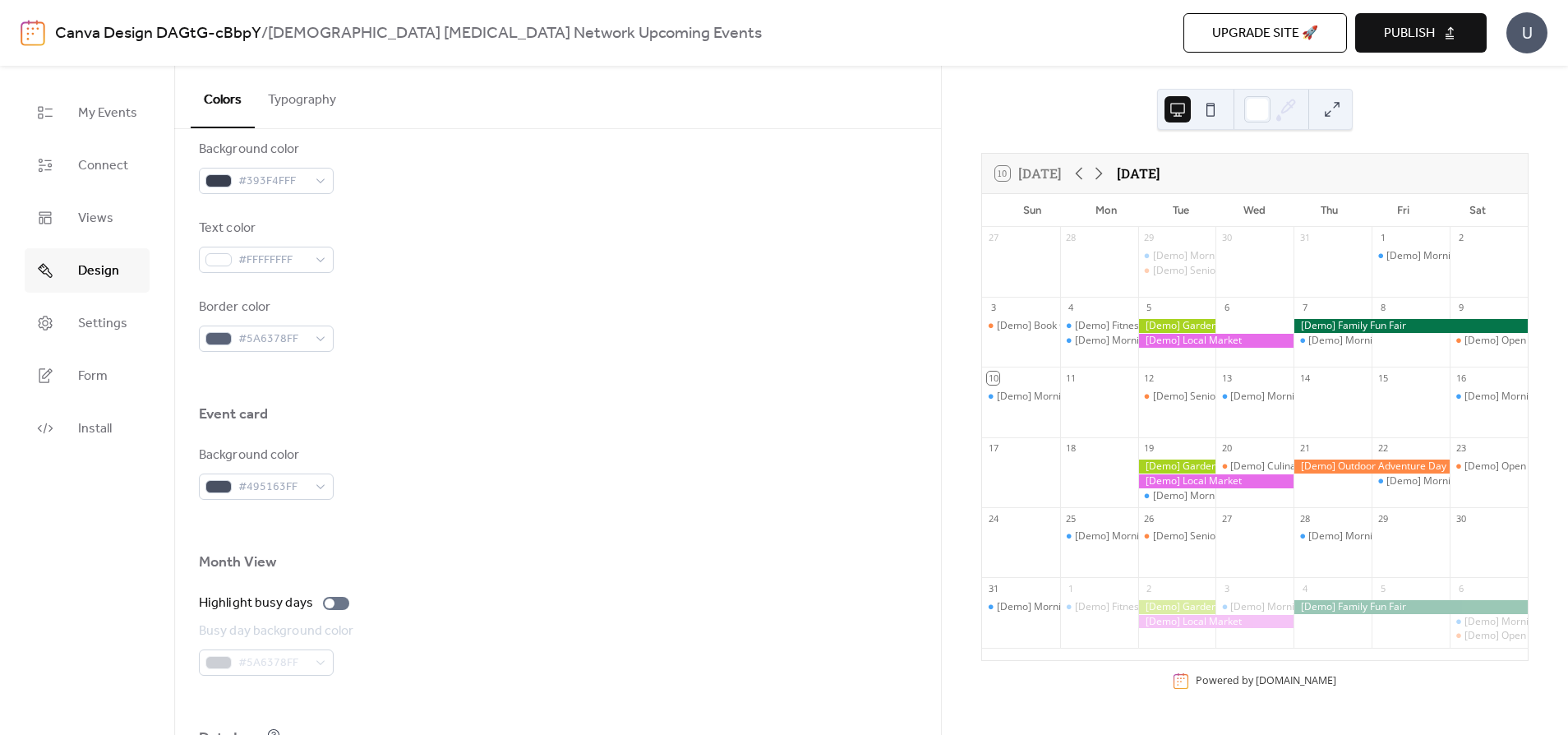
scroll to position [987, 0]
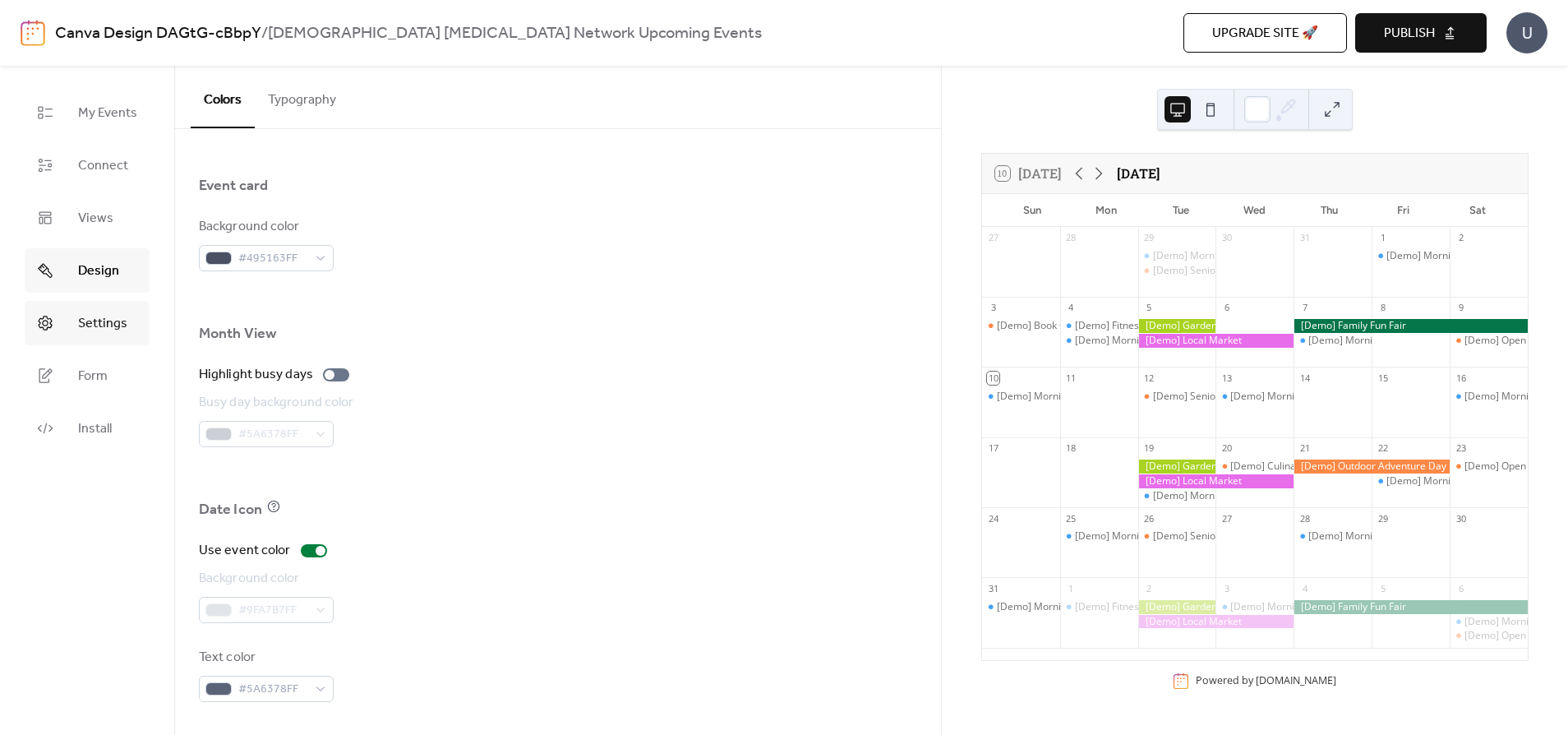
click at [109, 333] on span "Settings" at bounding box center [102, 323] width 49 height 20
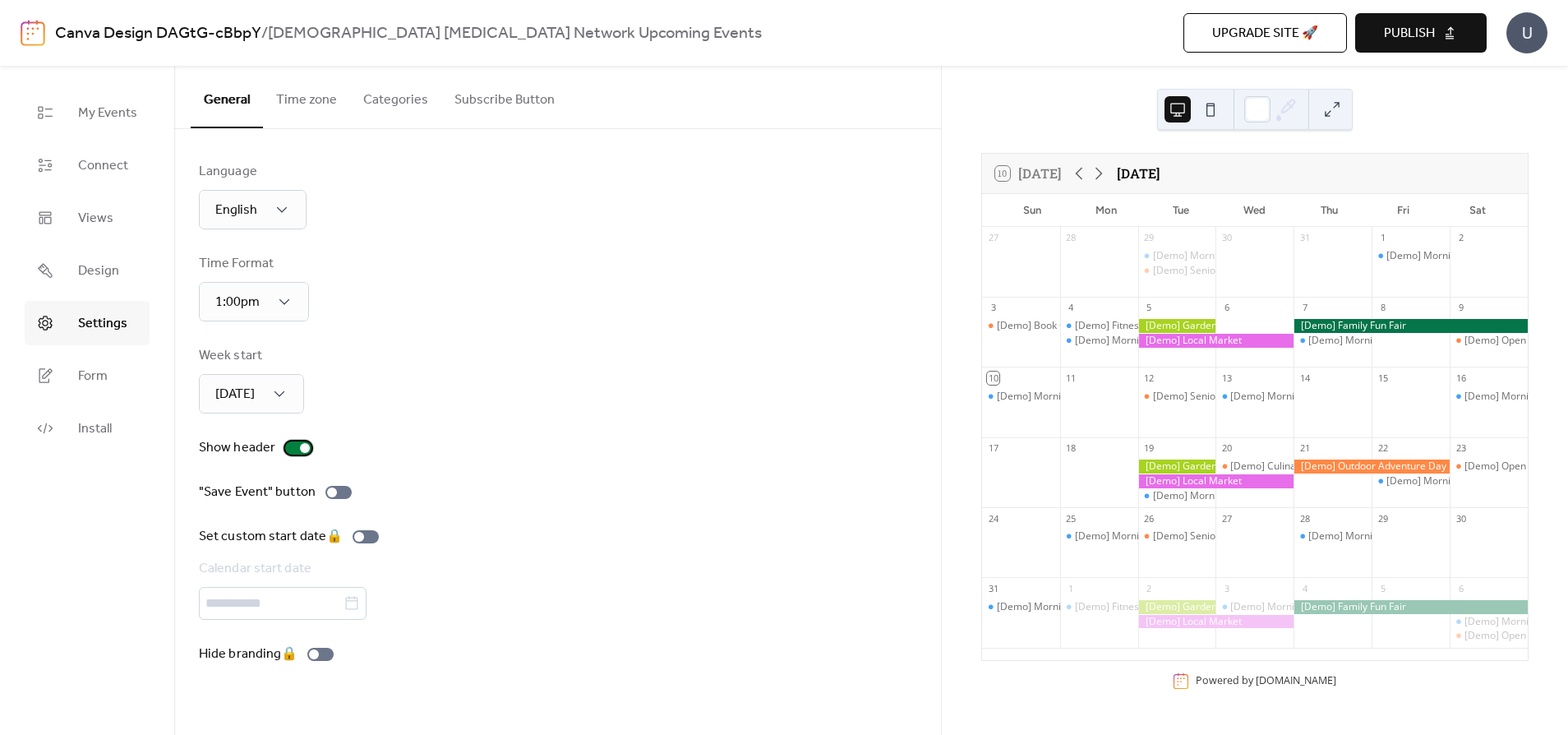
click at [291, 449] on div at bounding box center [298, 447] width 27 height 13
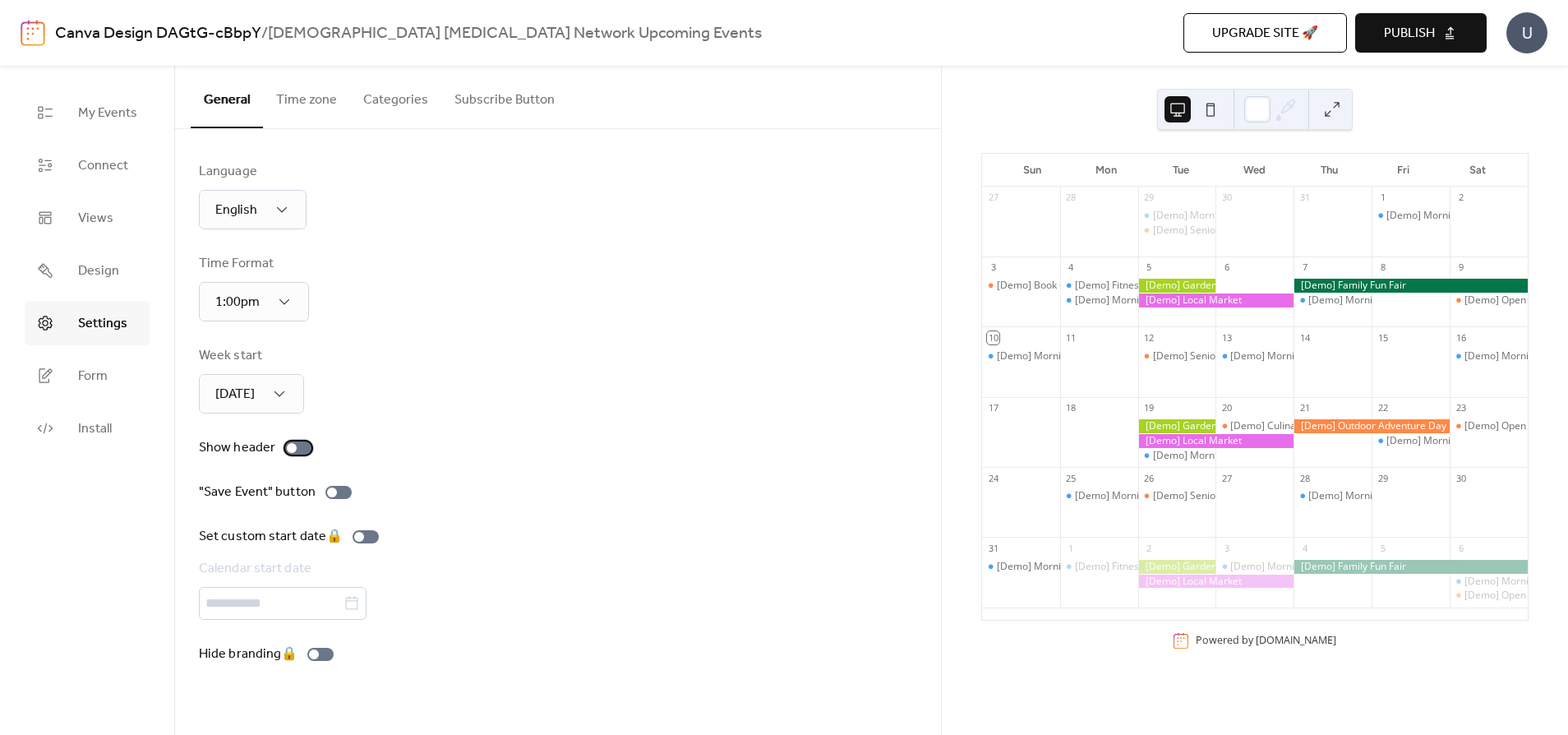
click at [291, 449] on div at bounding box center [291, 447] width 10 height 10
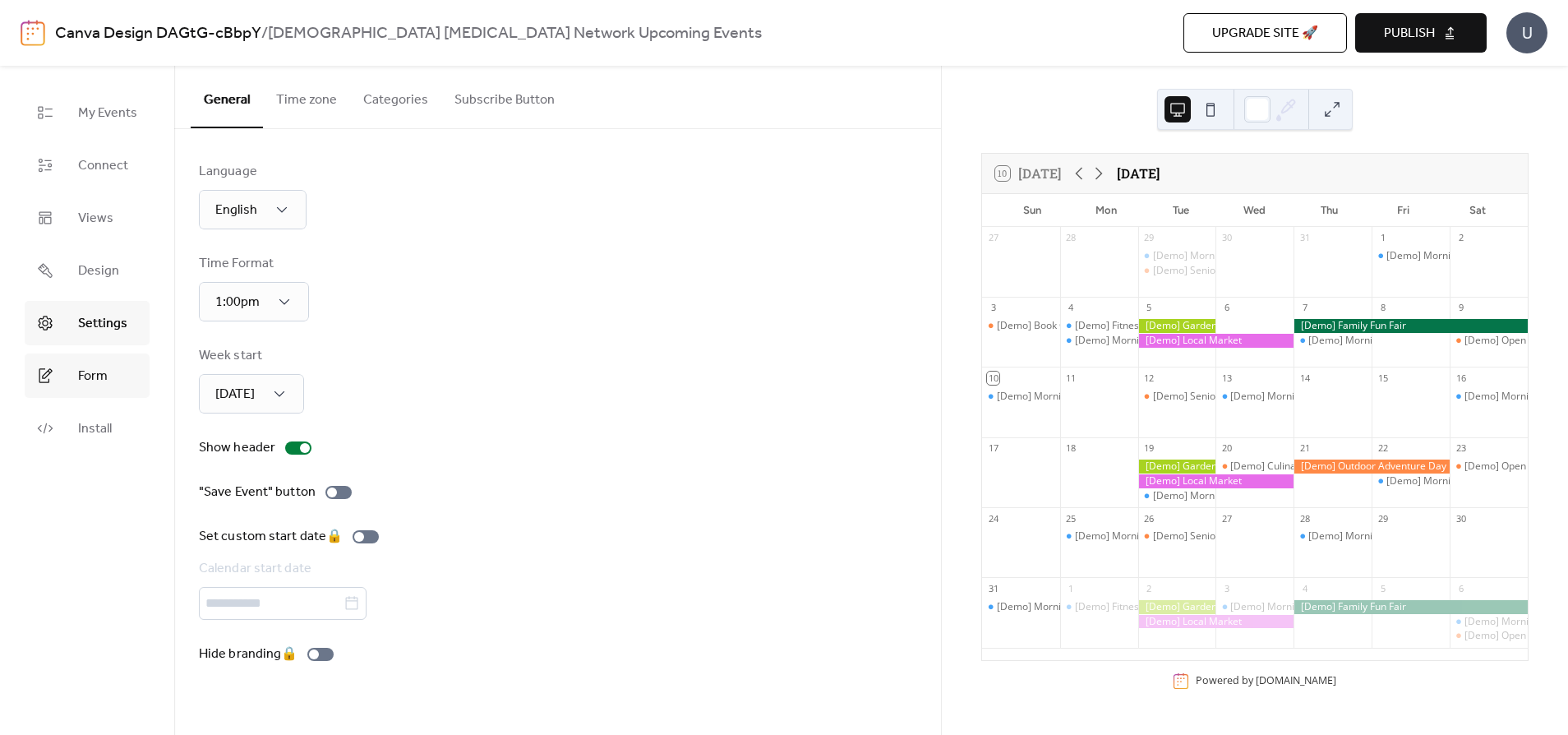
click at [106, 378] on span "Form" at bounding box center [93, 376] width 29 height 20
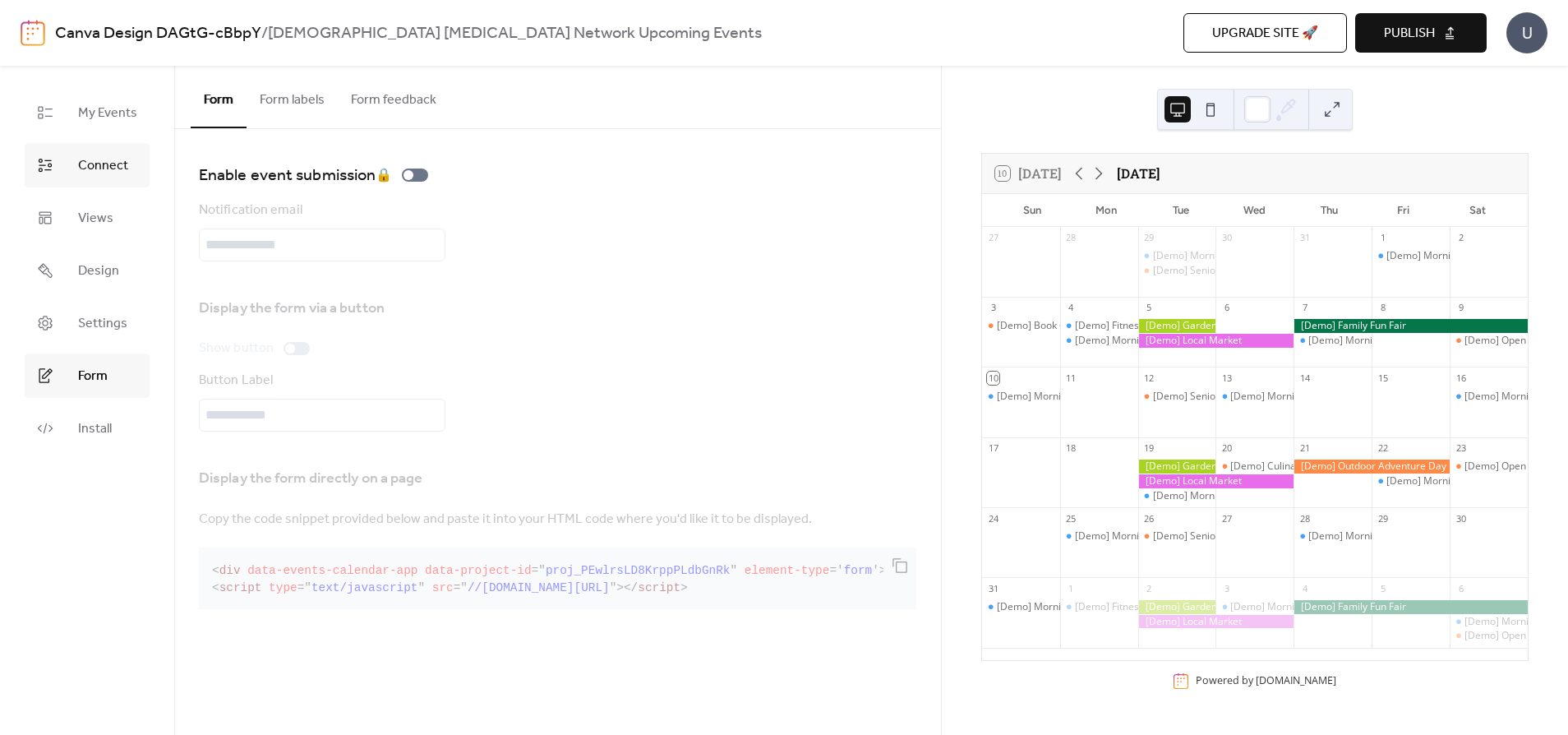
click at [116, 168] on span "Connect" at bounding box center [103, 166] width 50 height 20
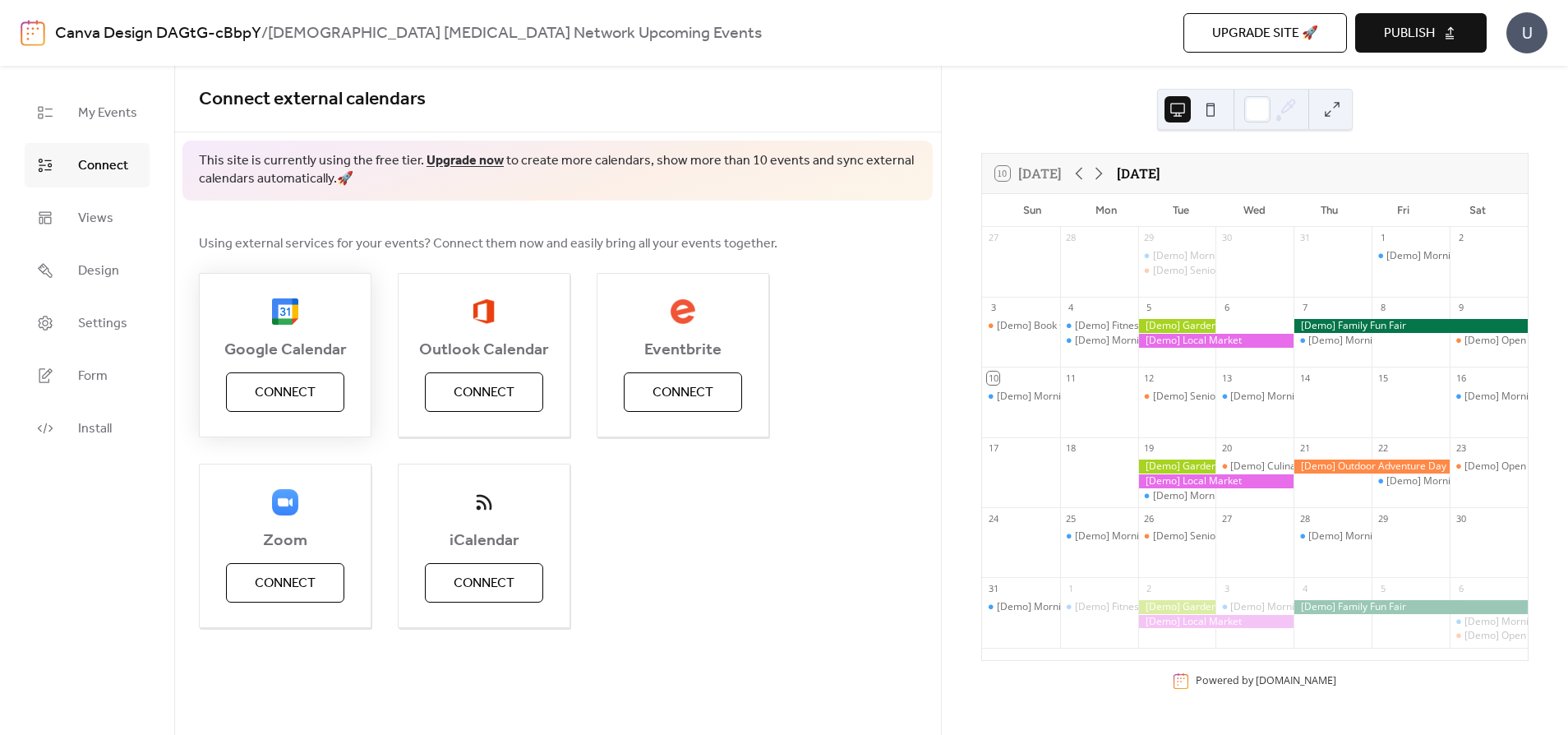
click at [300, 388] on span "Connect" at bounding box center [285, 393] width 61 height 20
click at [1169, 42] on span "Upgrade site 🚀" at bounding box center [1265, 34] width 106 height 20
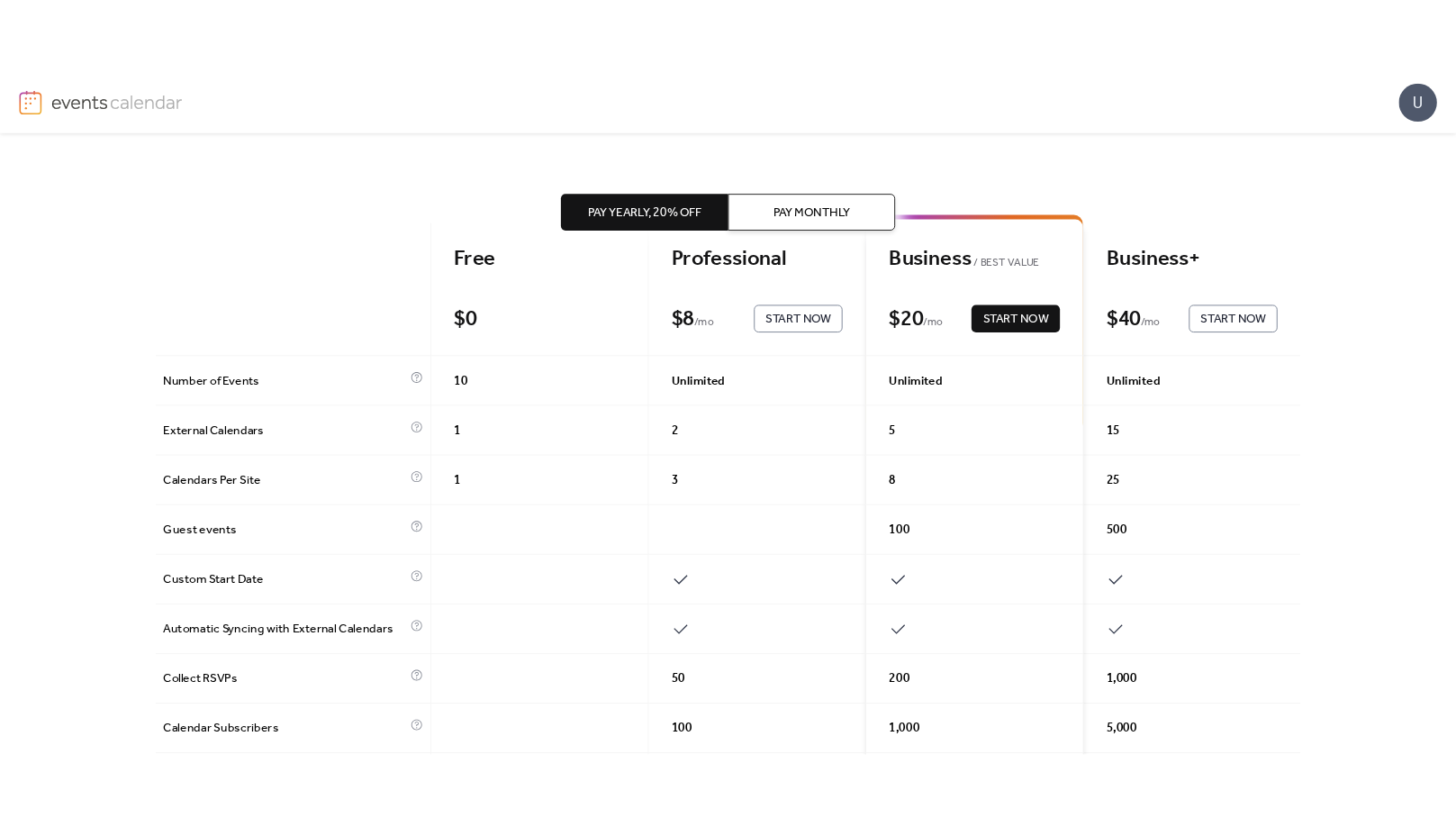
scroll to position [92, 0]
